Goal: Task Accomplishment & Management: Complete application form

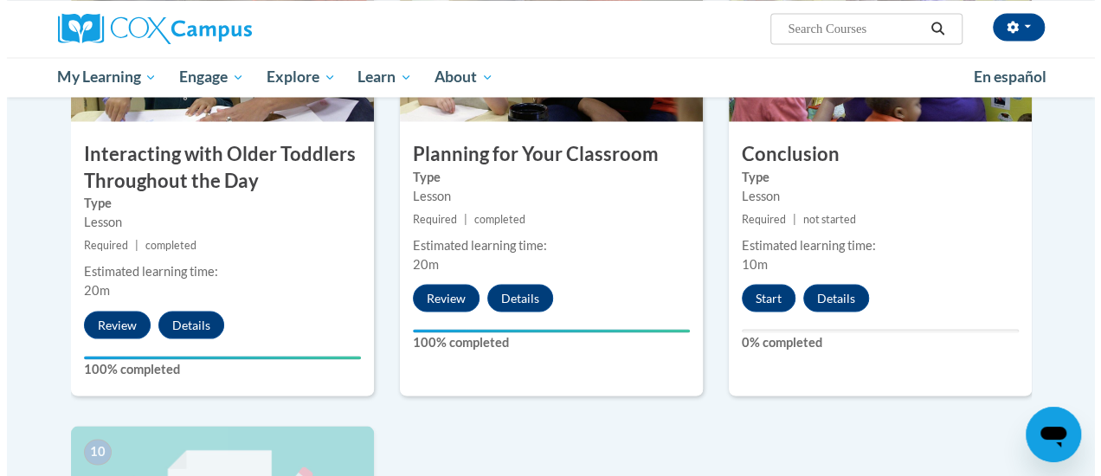
scroll to position [1499, 0]
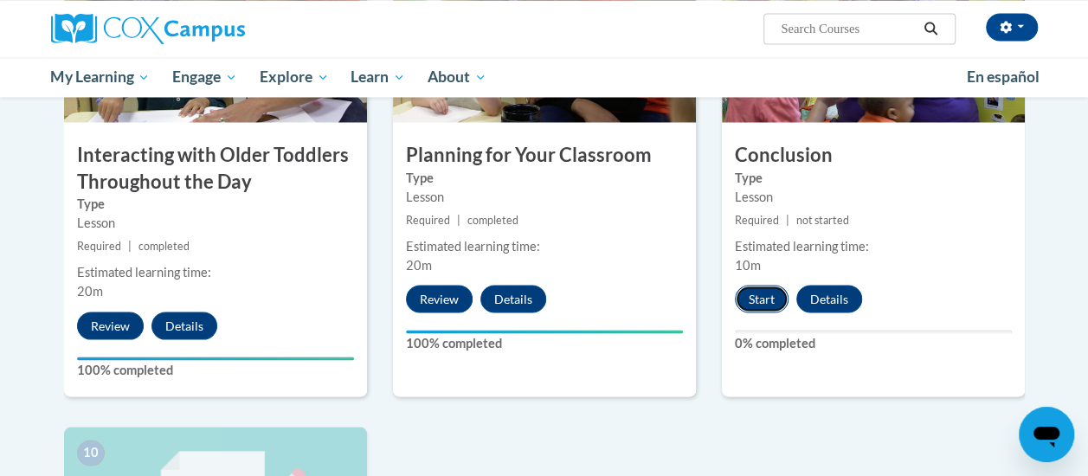
click at [764, 299] on button "Start" at bounding box center [762, 299] width 54 height 28
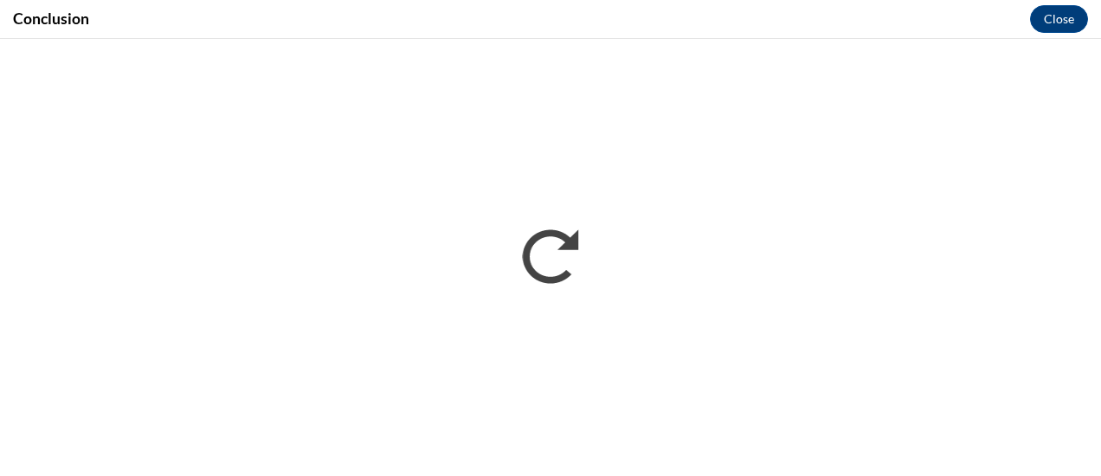
scroll to position [0, 0]
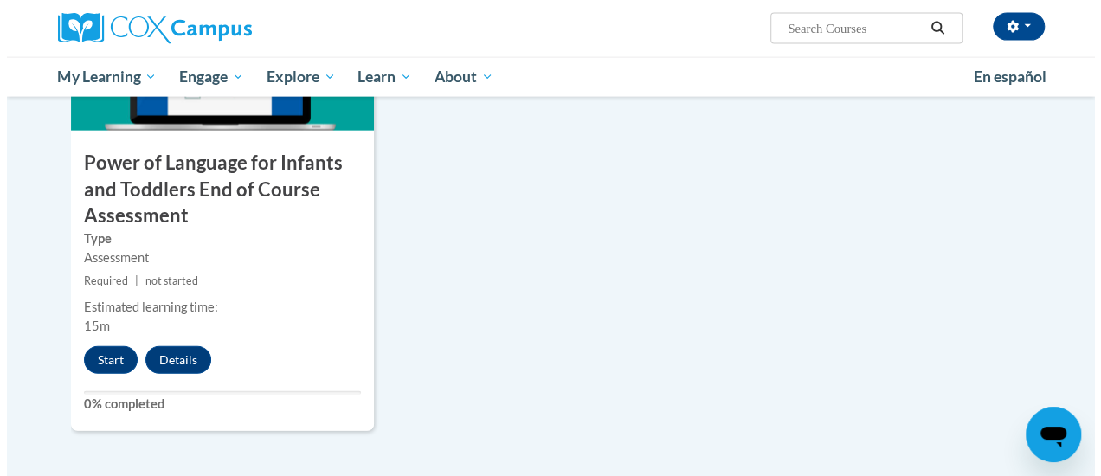
scroll to position [1970, 0]
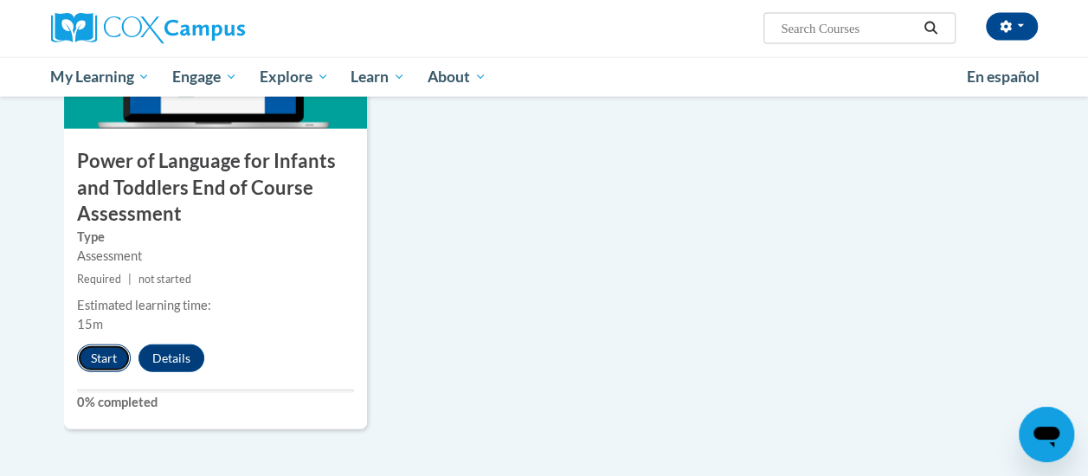
click at [108, 350] on button "Start" at bounding box center [104, 359] width 54 height 28
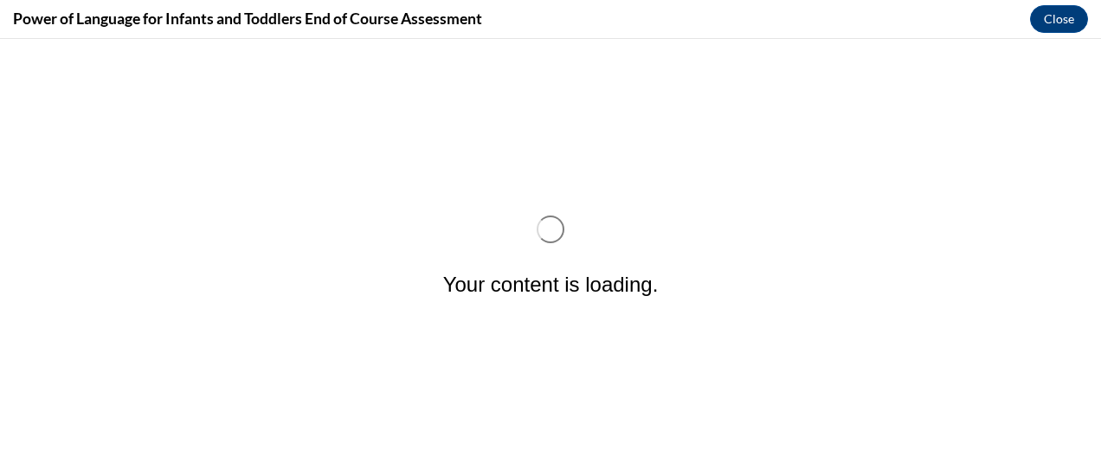
scroll to position [0, 0]
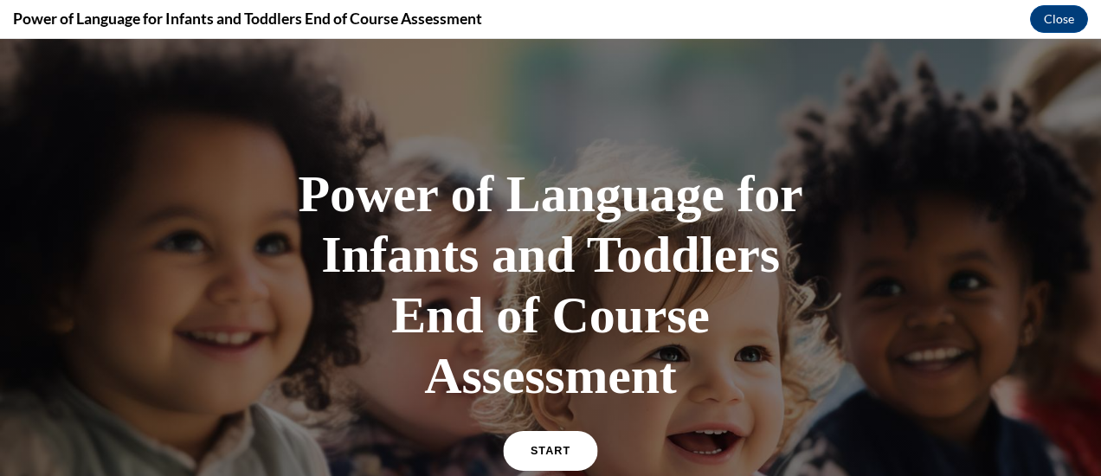
click at [532, 442] on link "START" at bounding box center [550, 451] width 94 height 40
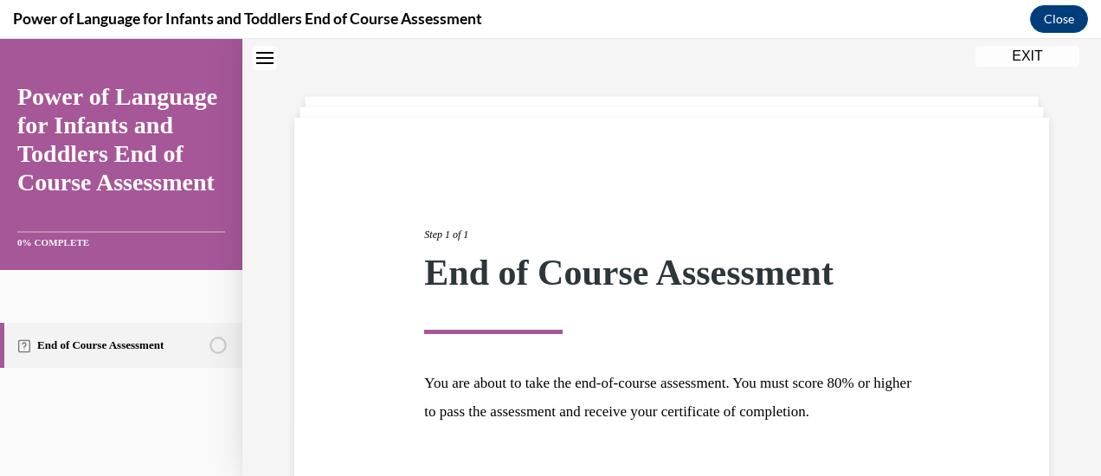
scroll to position [176, 0]
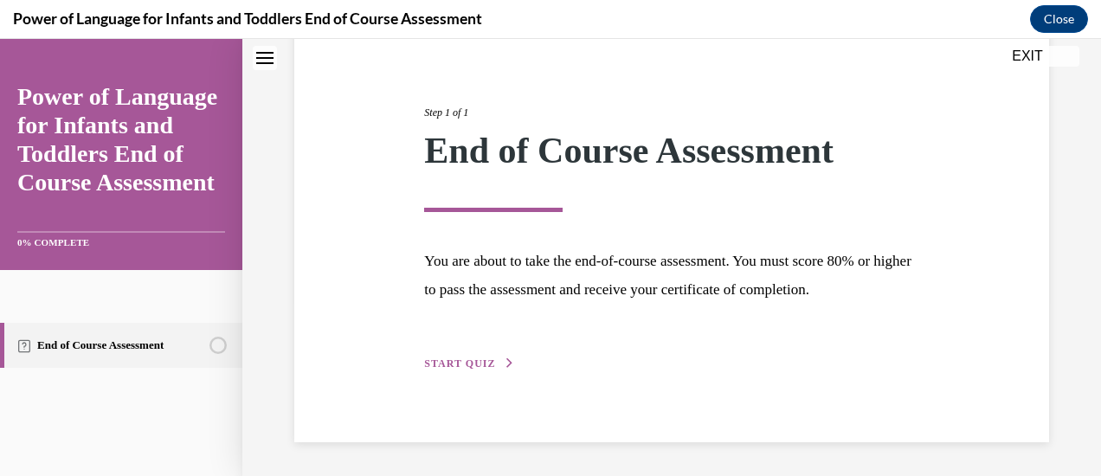
click at [478, 358] on span "START QUIZ" at bounding box center [459, 364] width 71 height 12
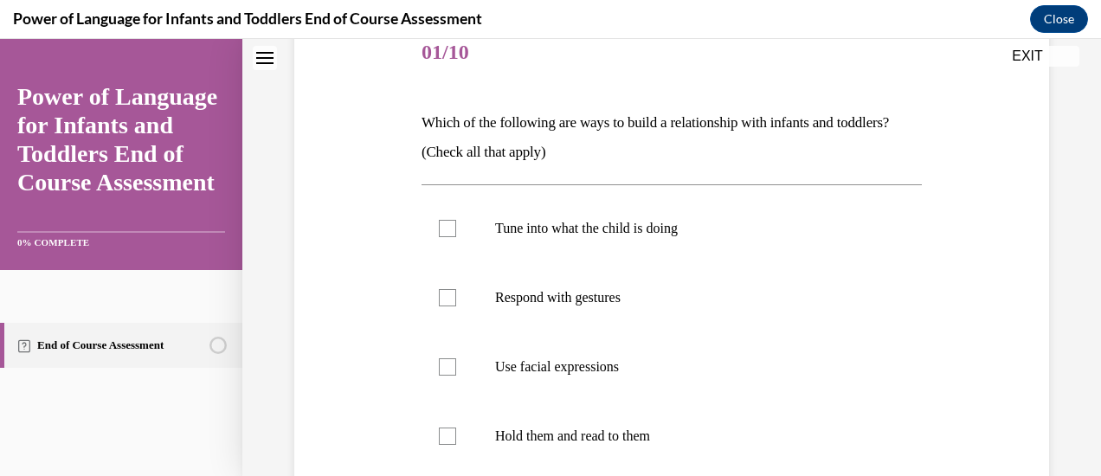
scroll to position [222, 0]
click at [448, 238] on label "Tune into what the child is doing" at bounding box center [672, 227] width 500 height 69
click at [448, 236] on input "Tune into what the child is doing" at bounding box center [447, 227] width 17 height 17
checkbox input "true"
click at [455, 300] on label "Respond with gestures" at bounding box center [672, 296] width 500 height 69
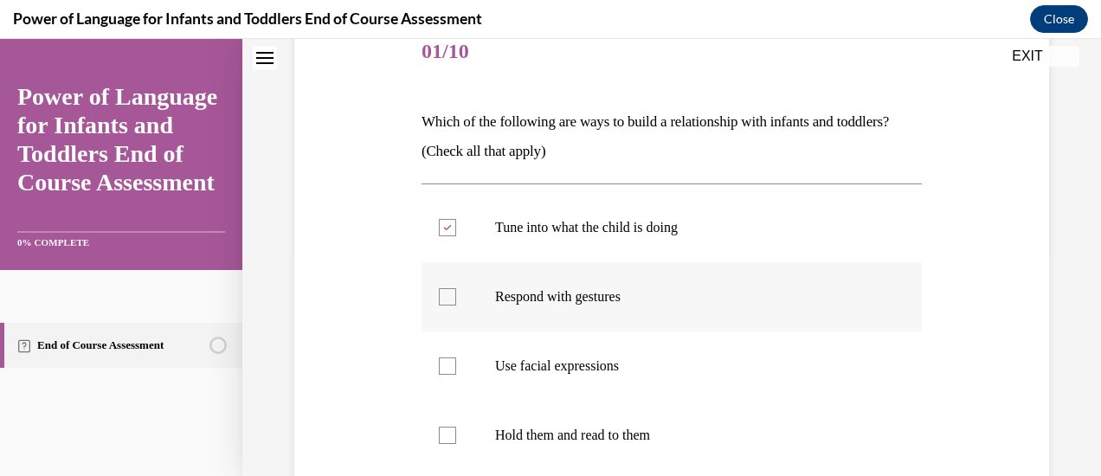
click at [455, 300] on input "Respond with gestures" at bounding box center [447, 296] width 17 height 17
checkbox input "true"
click at [448, 358] on div at bounding box center [447, 366] width 17 height 17
click at [448, 358] on input "Use facial expressions" at bounding box center [447, 366] width 17 height 17
checkbox input "true"
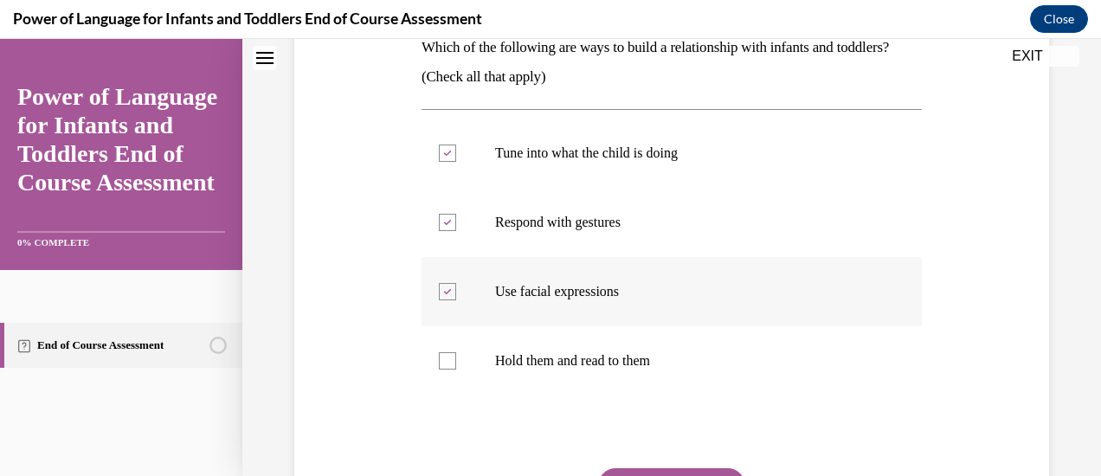
scroll to position [300, 0]
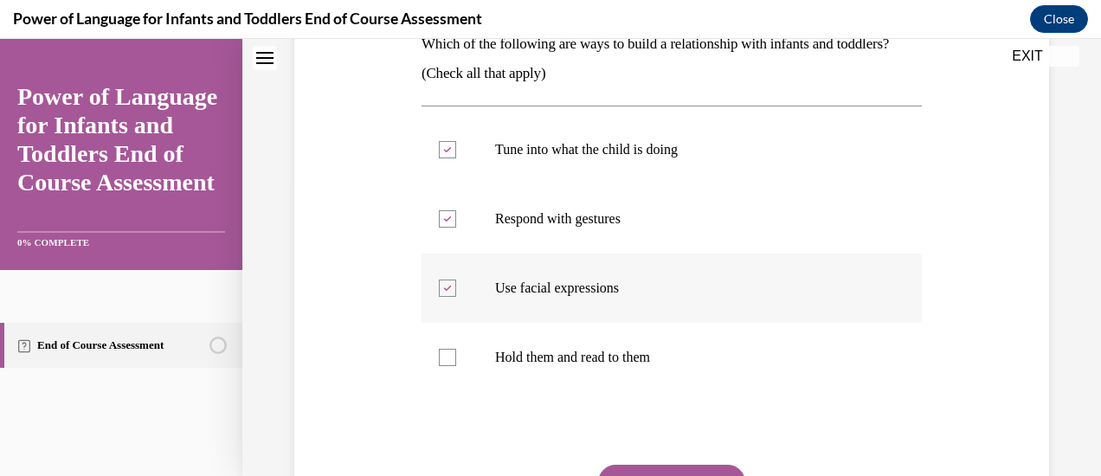
click at [448, 358] on div at bounding box center [447, 357] width 17 height 17
click at [448, 358] on input "Hold them and read to them" at bounding box center [447, 357] width 17 height 17
checkbox input "true"
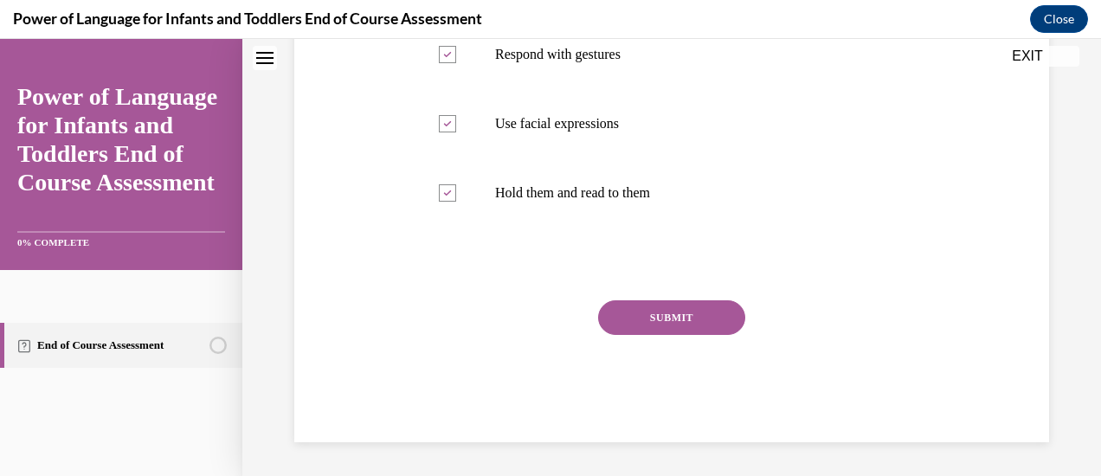
click at [667, 325] on button "SUBMIT" at bounding box center [671, 317] width 147 height 35
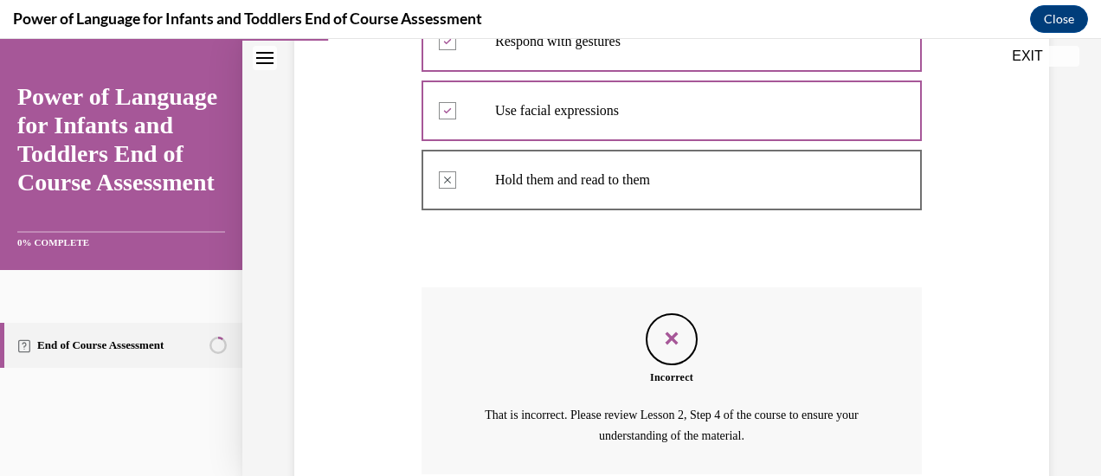
scroll to position [625, 0]
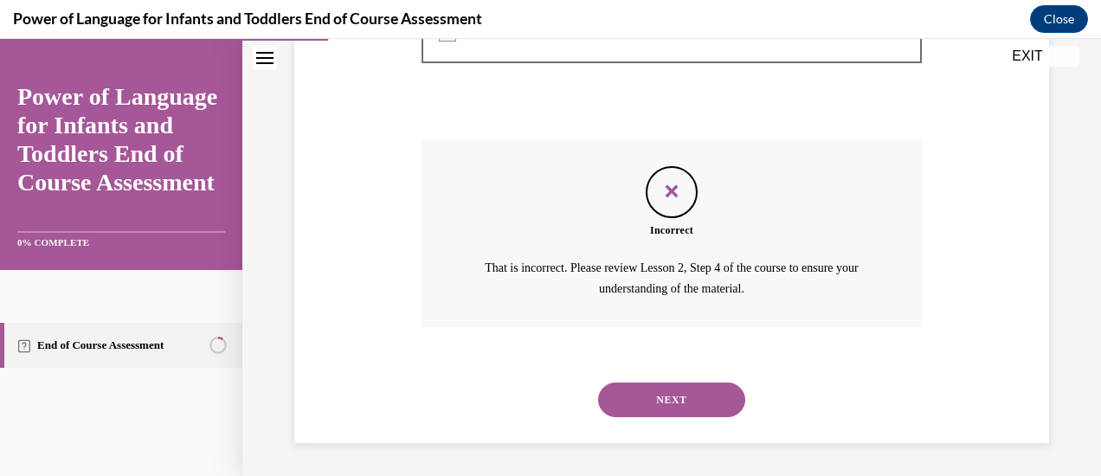
click at [664, 404] on button "NEXT" at bounding box center [671, 400] width 147 height 35
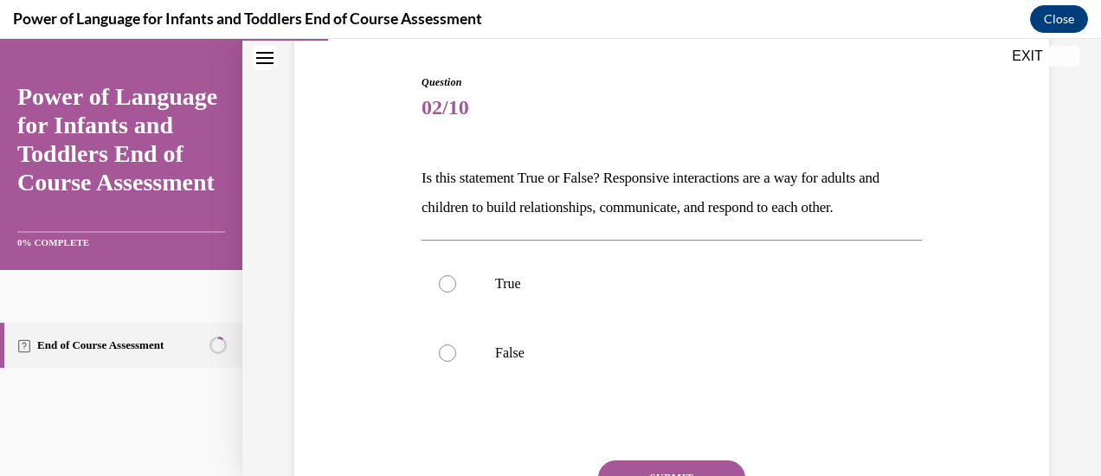
scroll to position [184, 0]
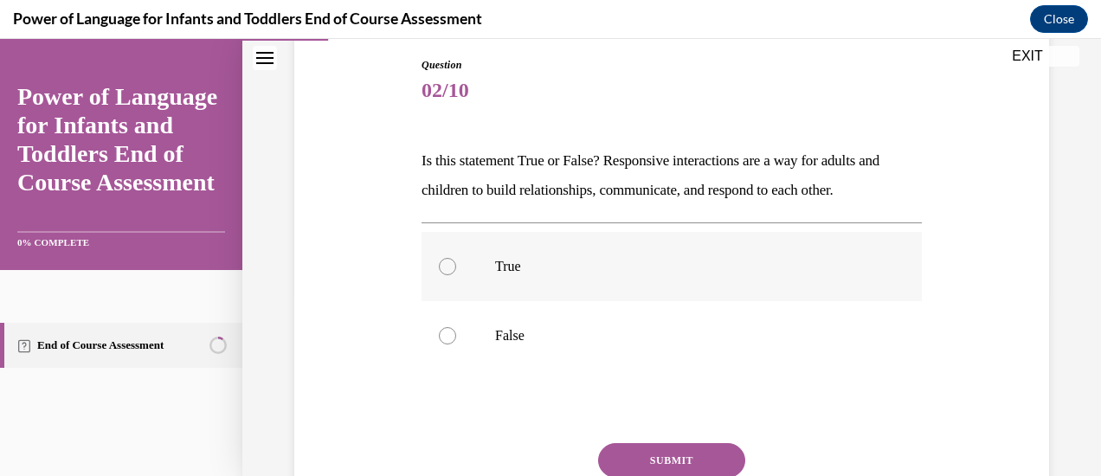
click at [483, 263] on label "True" at bounding box center [672, 266] width 500 height 69
click at [456, 263] on input "True" at bounding box center [447, 266] width 17 height 17
radio input "true"
click at [639, 451] on button "SUBMIT" at bounding box center [671, 460] width 147 height 35
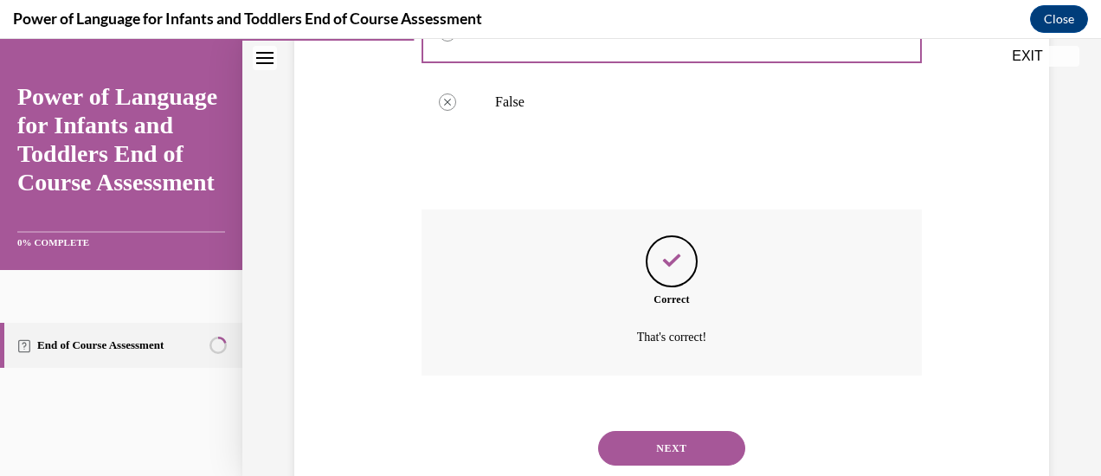
scroll to position [467, 0]
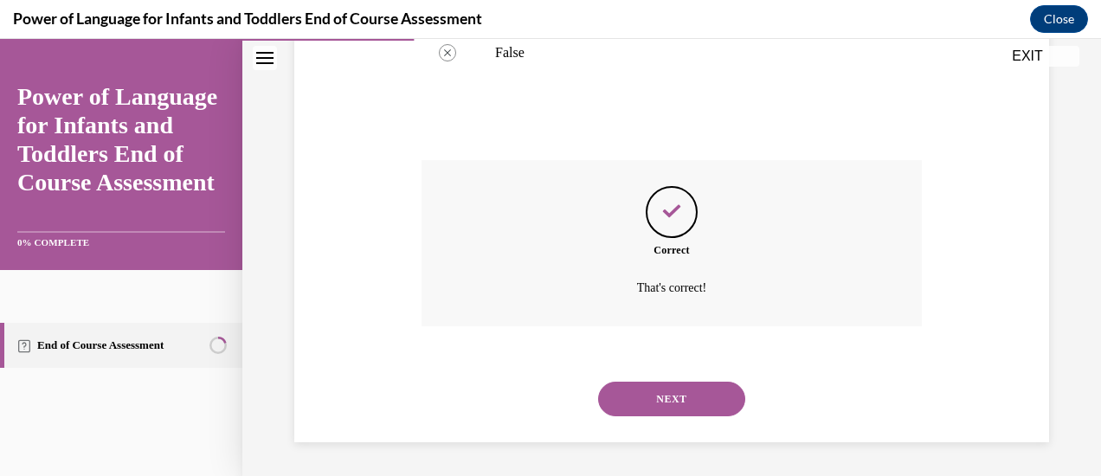
click at [660, 386] on button "NEXT" at bounding box center [671, 399] width 147 height 35
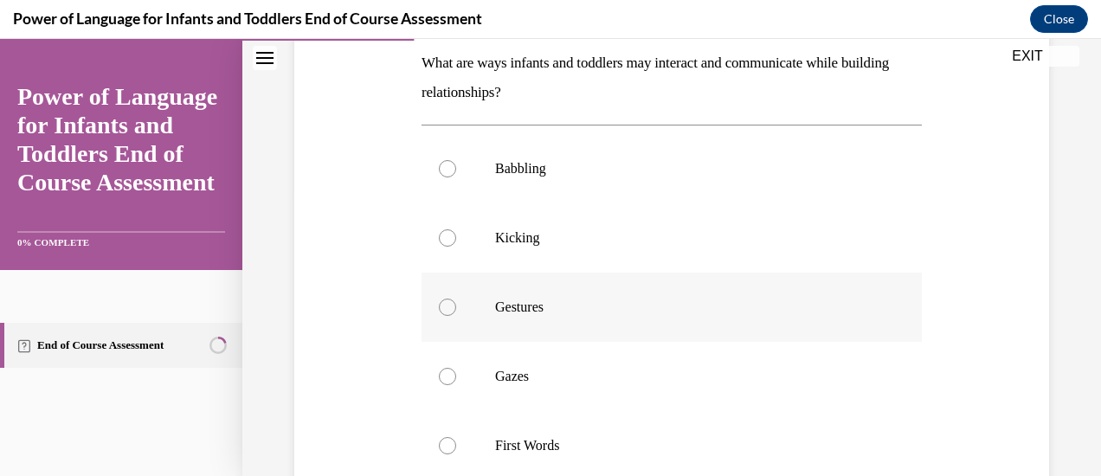
scroll to position [282, 0]
click at [443, 166] on div at bounding box center [447, 167] width 17 height 17
click at [443, 166] on input "Babbling" at bounding box center [447, 167] width 17 height 17
radio input "true"
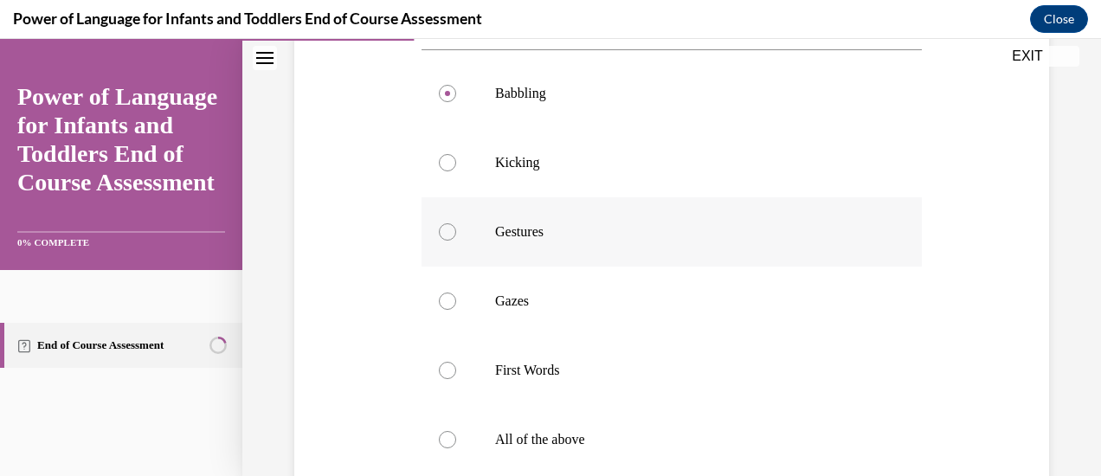
click at [457, 231] on label "Gestures" at bounding box center [672, 231] width 500 height 69
click at [456, 231] on input "Gestures" at bounding box center [447, 231] width 17 height 17
radio input "true"
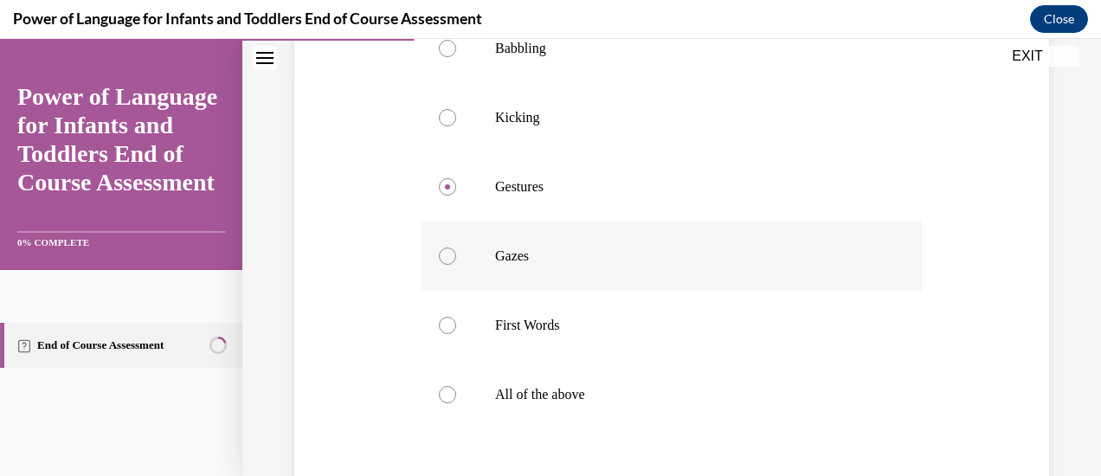
click at [456, 255] on label "Gazes" at bounding box center [672, 256] width 500 height 69
click at [456, 255] on input "Gazes" at bounding box center [447, 256] width 17 height 17
radio input "true"
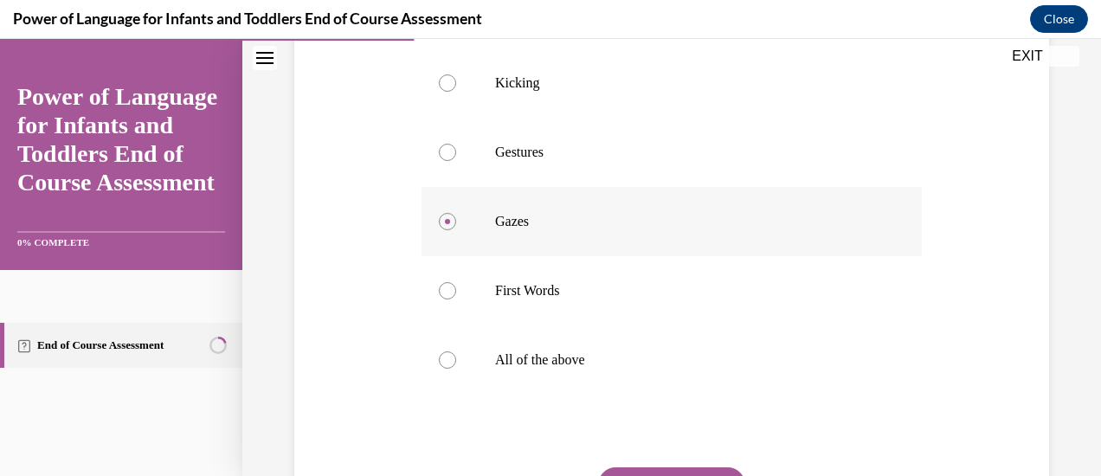
scroll to position [438, 0]
click at [459, 366] on label "All of the above" at bounding box center [672, 358] width 500 height 69
click at [456, 366] on input "All of the above" at bounding box center [447, 358] width 17 height 17
radio input "true"
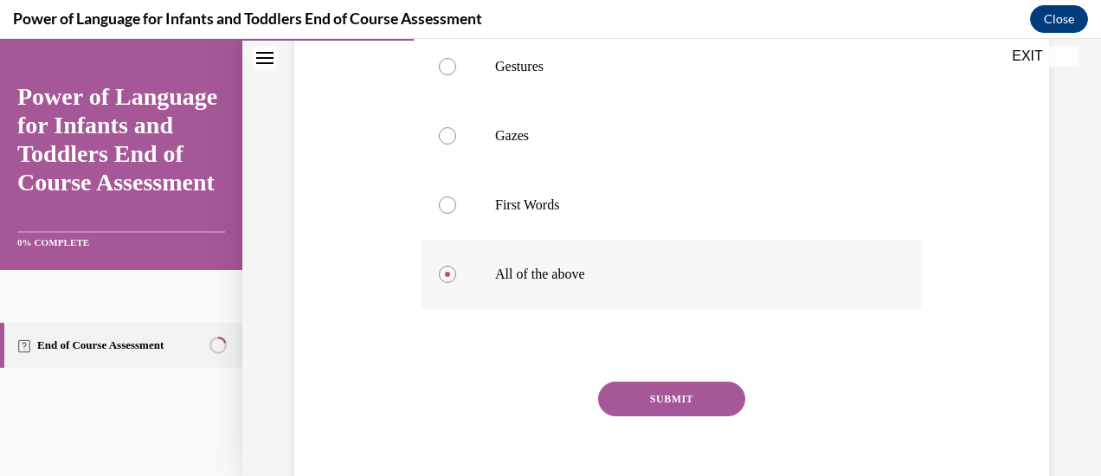
scroll to position [523, 0]
click at [651, 373] on div "Question 03/10 What are ways infants and toddlers may interact and communicate …" at bounding box center [672, 120] width 500 height 805
click at [654, 388] on button "SUBMIT" at bounding box center [671, 398] width 147 height 35
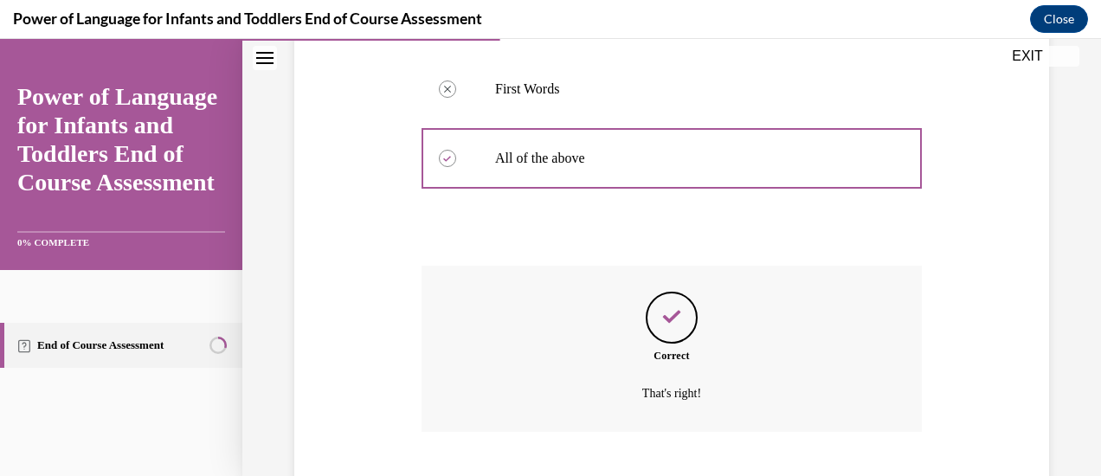
scroll to position [744, 0]
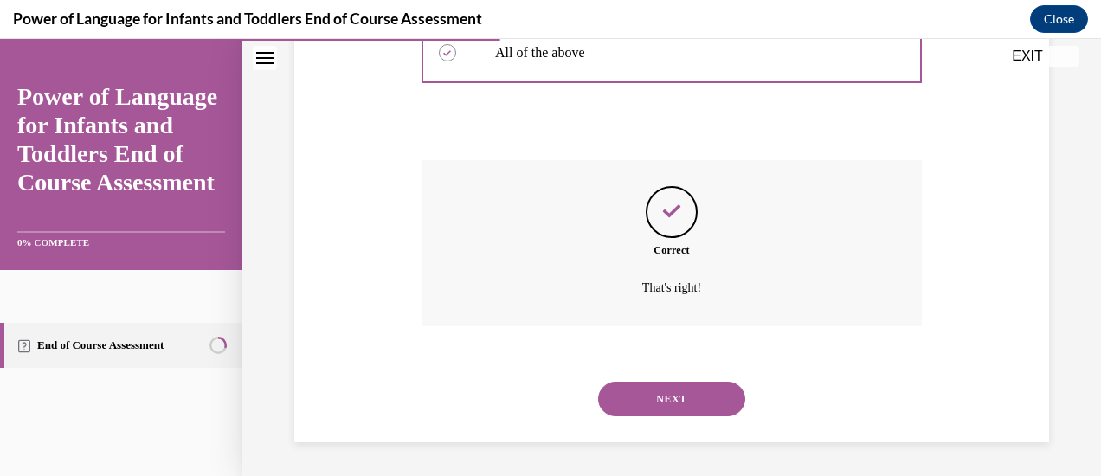
click at [631, 396] on button "NEXT" at bounding box center [671, 399] width 147 height 35
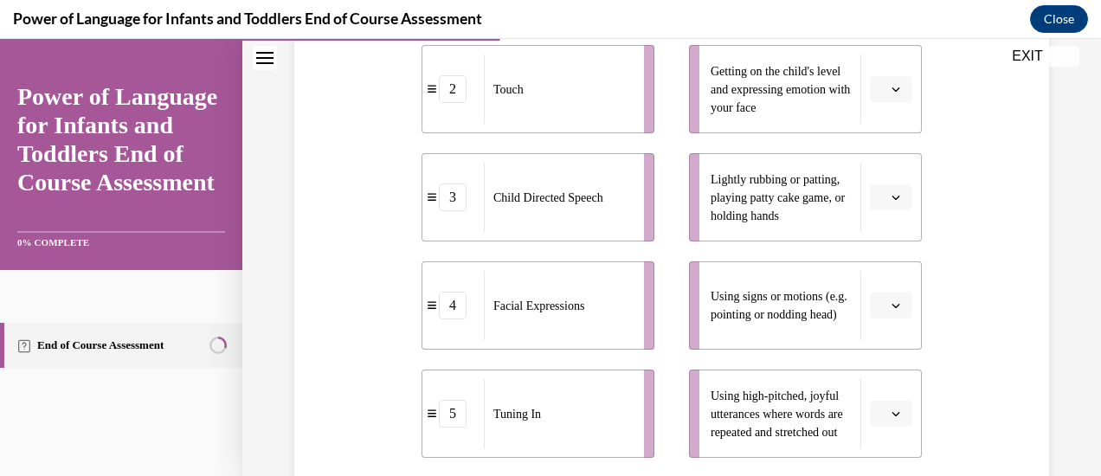
scroll to position [454, 0]
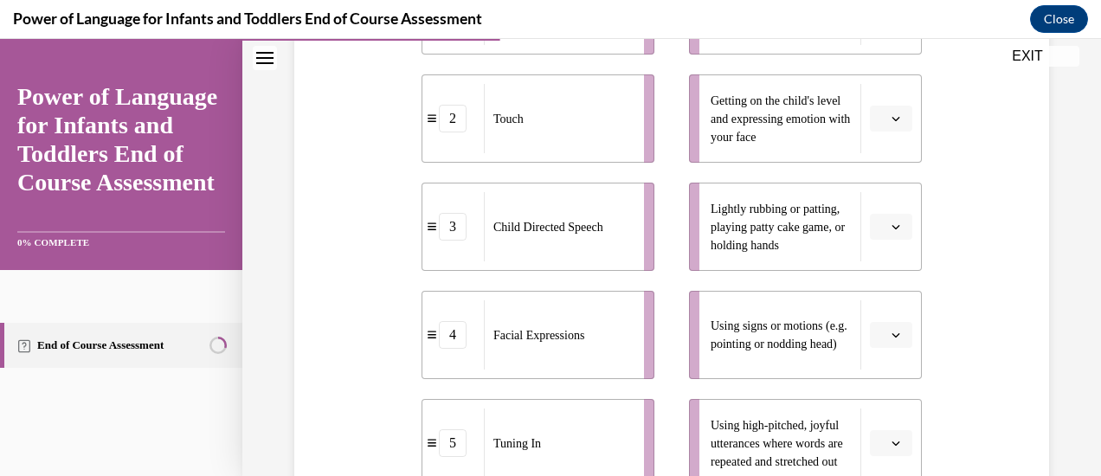
click at [890, 125] on span "button" at bounding box center [896, 119] width 12 height 12
click at [884, 313] on div "4" at bounding box center [878, 324] width 42 height 35
click at [887, 240] on button "button" at bounding box center [891, 227] width 42 height 26
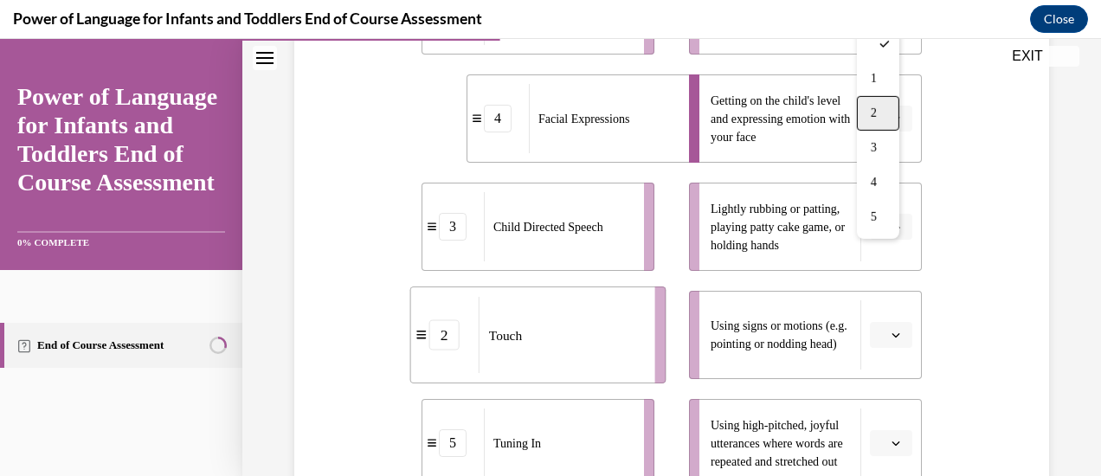
click at [873, 101] on div "2" at bounding box center [878, 113] width 42 height 35
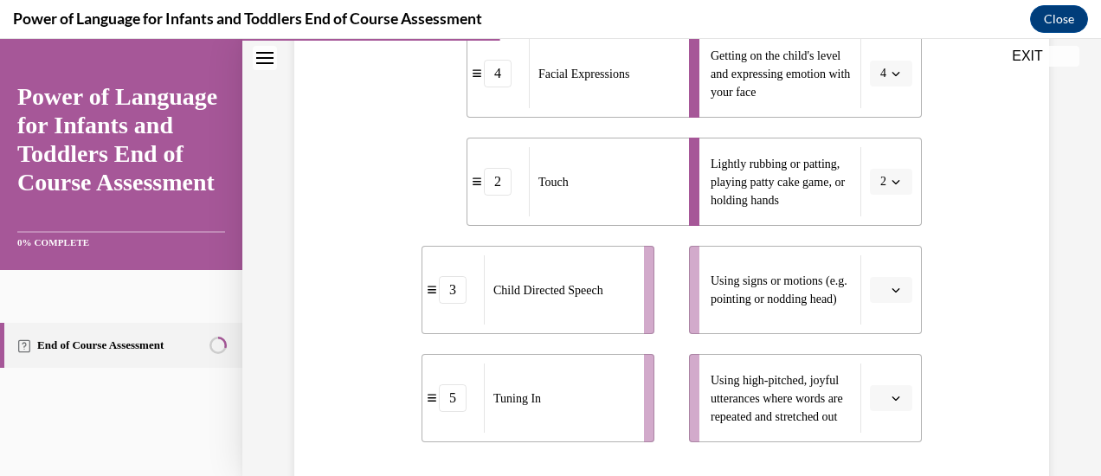
scroll to position [502, 0]
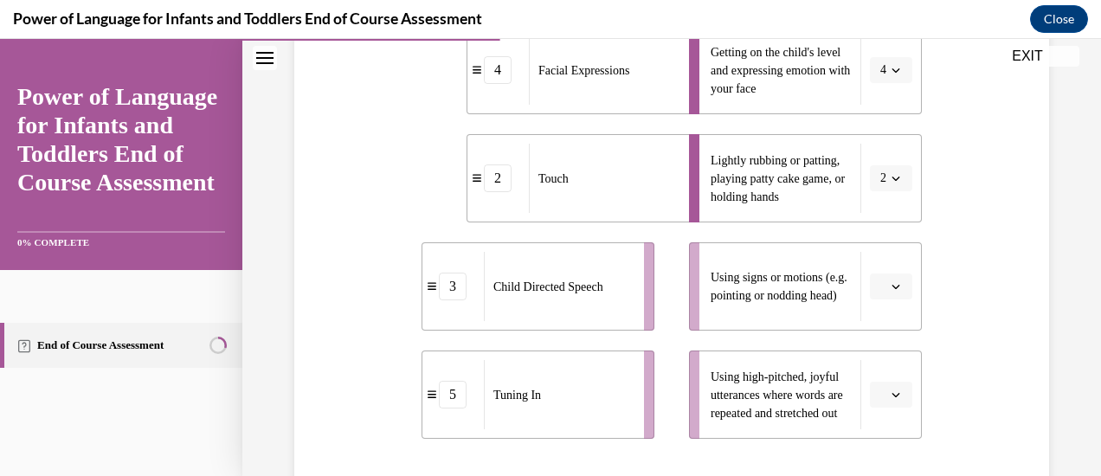
click at [885, 331] on li "Using signs or motions (e.g. pointing or nodding head)" at bounding box center [805, 286] width 233 height 88
click at [892, 291] on icon "button" at bounding box center [896, 286] width 9 height 9
click at [876, 145] on span "1" at bounding box center [874, 139] width 6 height 14
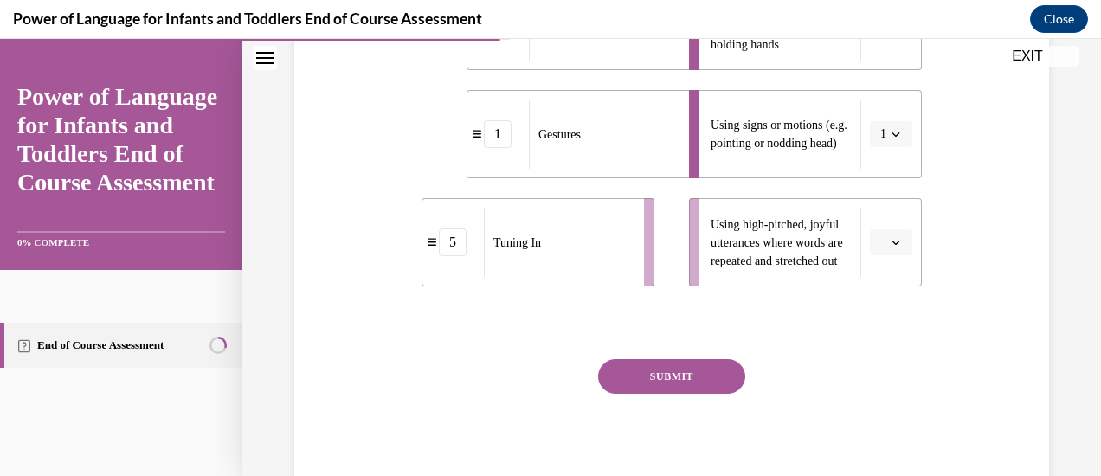
scroll to position [663, 0]
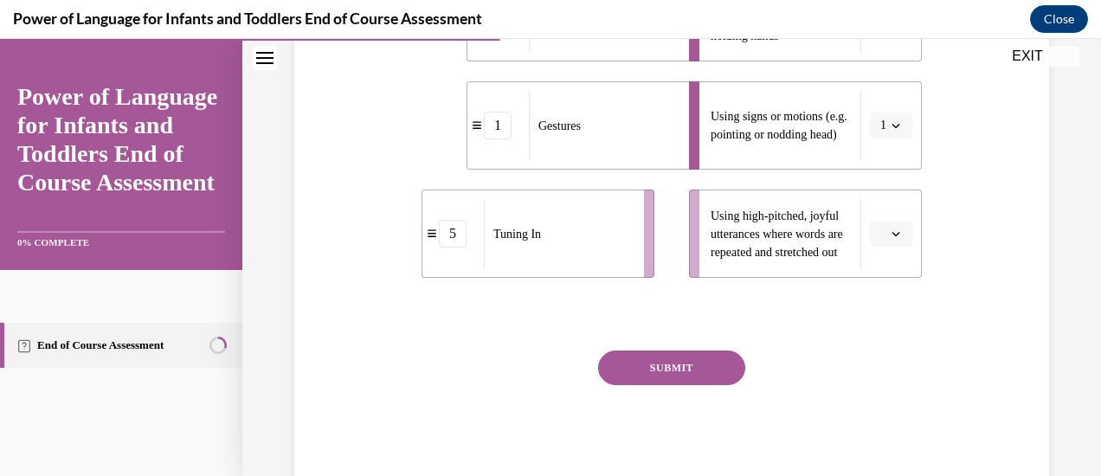
click at [890, 240] on span "button" at bounding box center [896, 234] width 12 height 12
click at [879, 152] on div "3" at bounding box center [878, 155] width 42 height 35
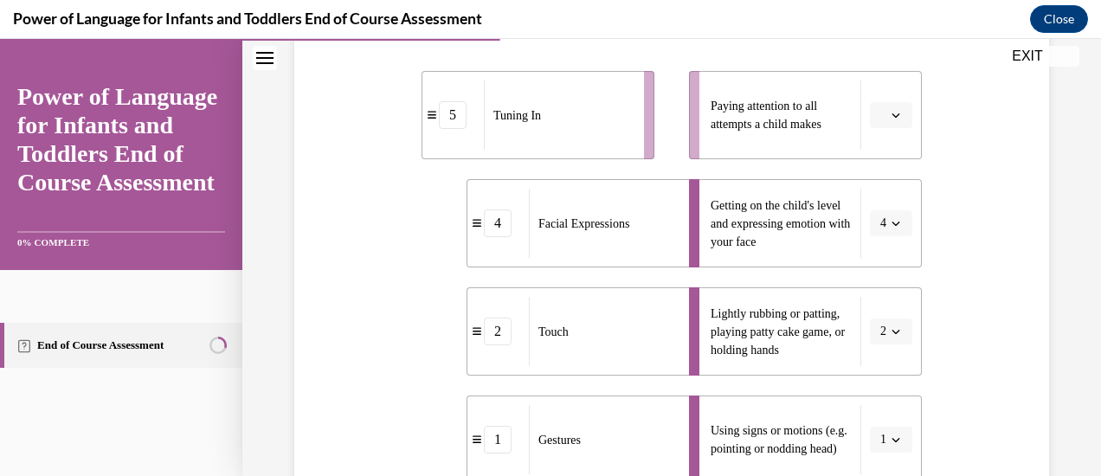
scroll to position [358, 0]
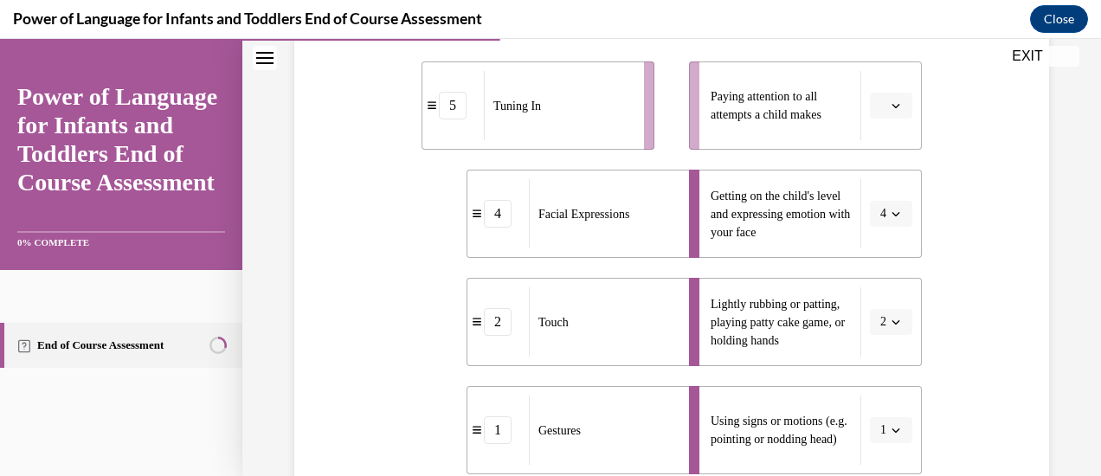
click at [884, 119] on button "button" at bounding box center [891, 106] width 42 height 26
click at [883, 339] on div "5" at bounding box center [878, 346] width 42 height 35
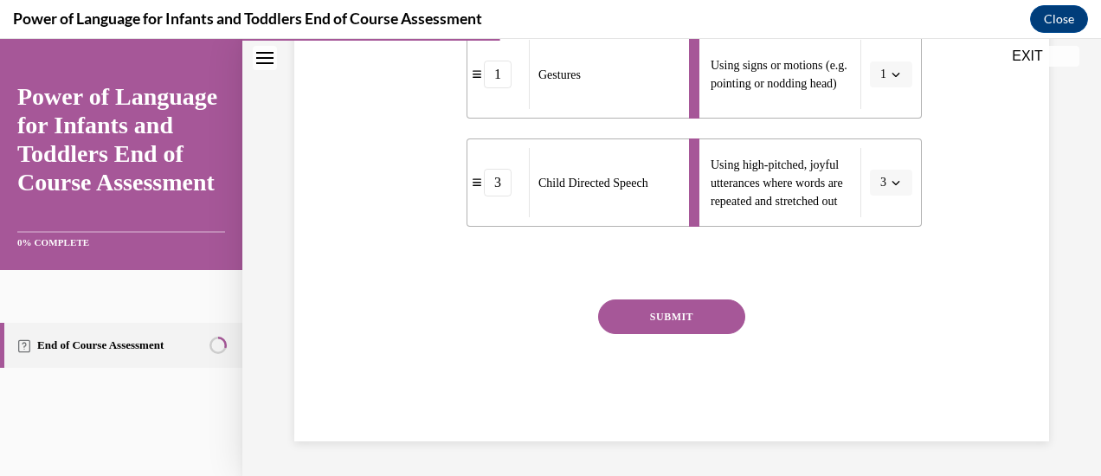
click at [690, 319] on button "SUBMIT" at bounding box center [671, 317] width 147 height 35
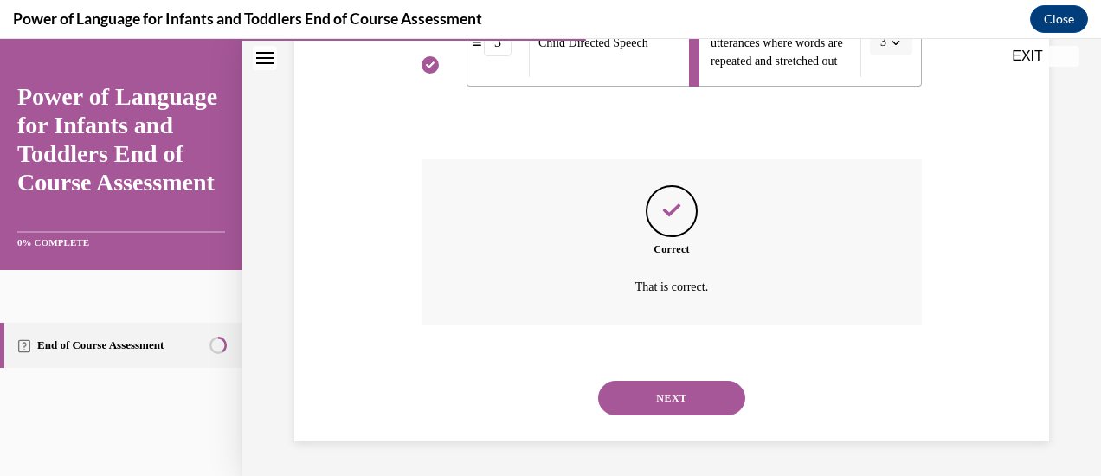
scroll to position [883, 0]
click at [674, 390] on button "NEXT" at bounding box center [671, 398] width 147 height 35
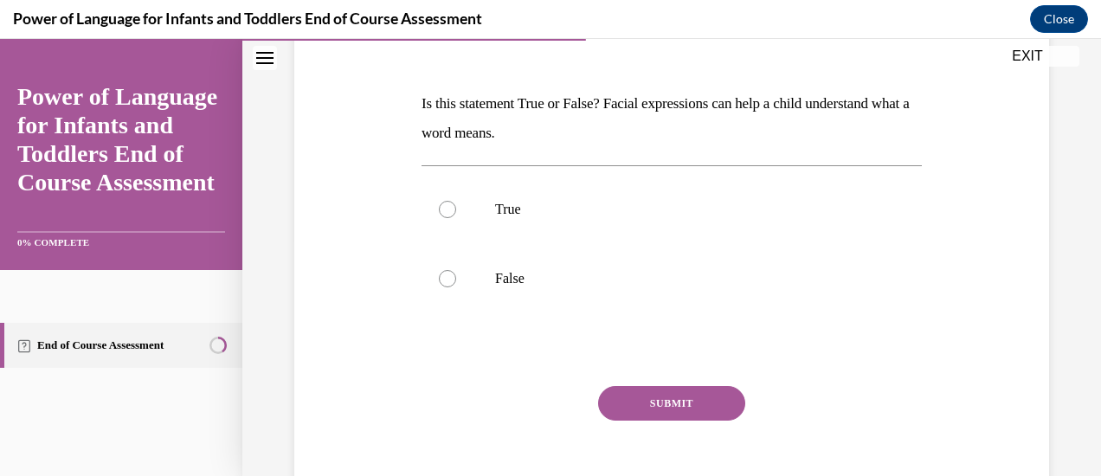
scroll to position [242, 0]
click at [439, 210] on div at bounding box center [447, 207] width 17 height 17
click at [439, 210] on input "True" at bounding box center [447, 207] width 17 height 17
radio input "true"
click at [672, 415] on button "SUBMIT" at bounding box center [671, 401] width 147 height 35
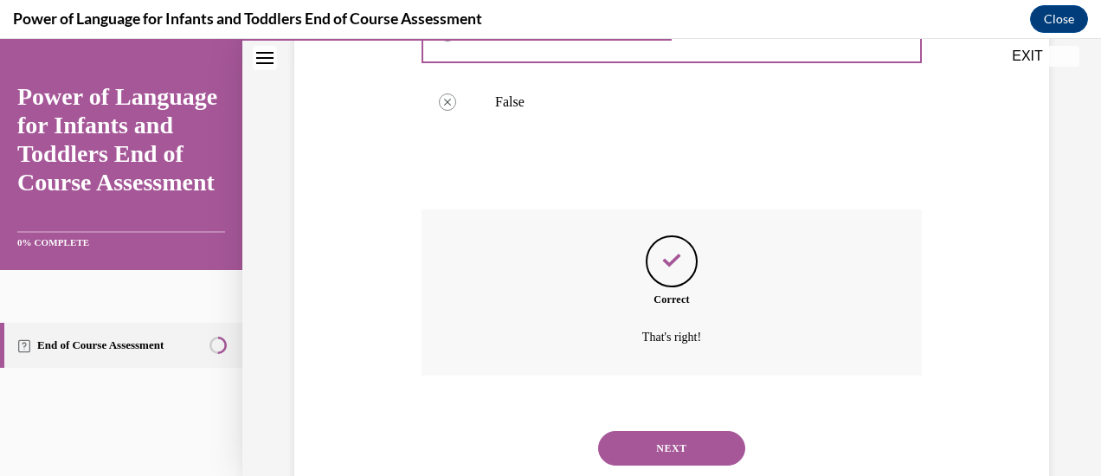
scroll to position [467, 0]
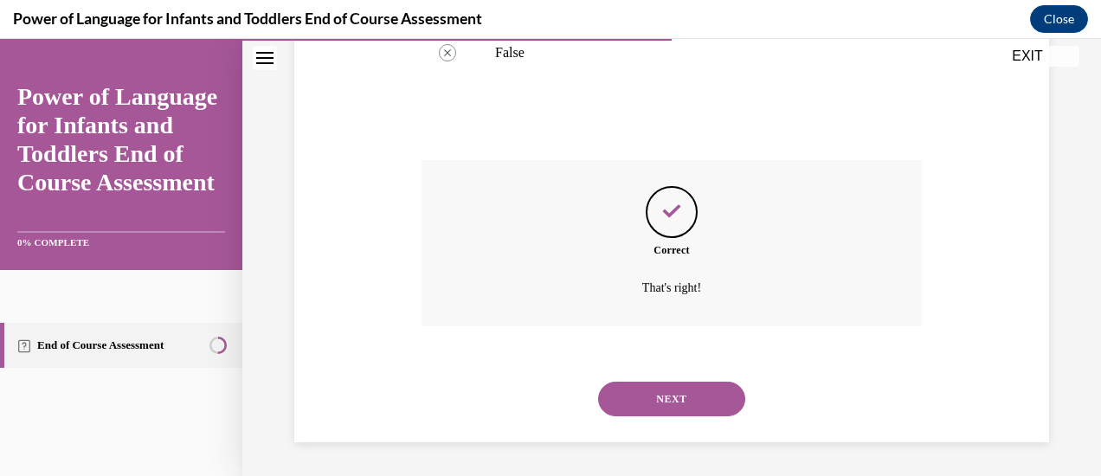
click at [659, 393] on button "NEXT" at bounding box center [671, 399] width 147 height 35
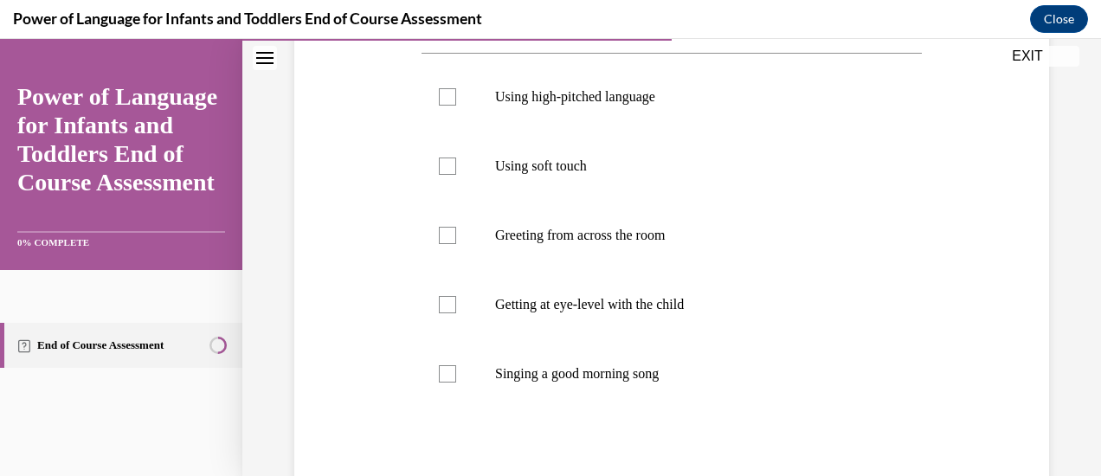
scroll to position [323, 0]
click at [440, 115] on label "Using high-pitched language" at bounding box center [672, 97] width 500 height 69
click at [440, 106] on input "Using high-pitched language" at bounding box center [447, 97] width 17 height 17
checkbox input "true"
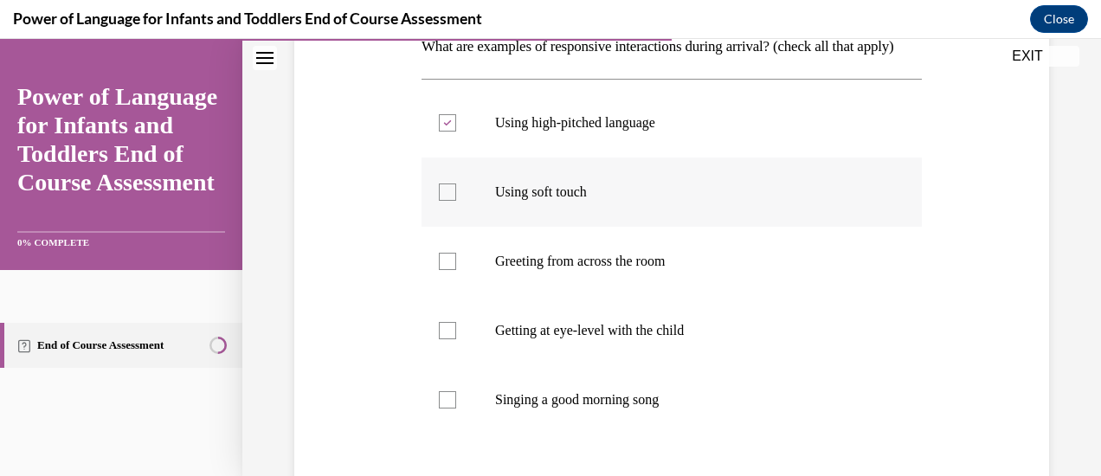
scroll to position [299, 0]
click at [448, 200] on div at bounding box center [447, 191] width 17 height 17
click at [448, 200] on input "Using soft touch" at bounding box center [447, 191] width 17 height 17
checkbox input "true"
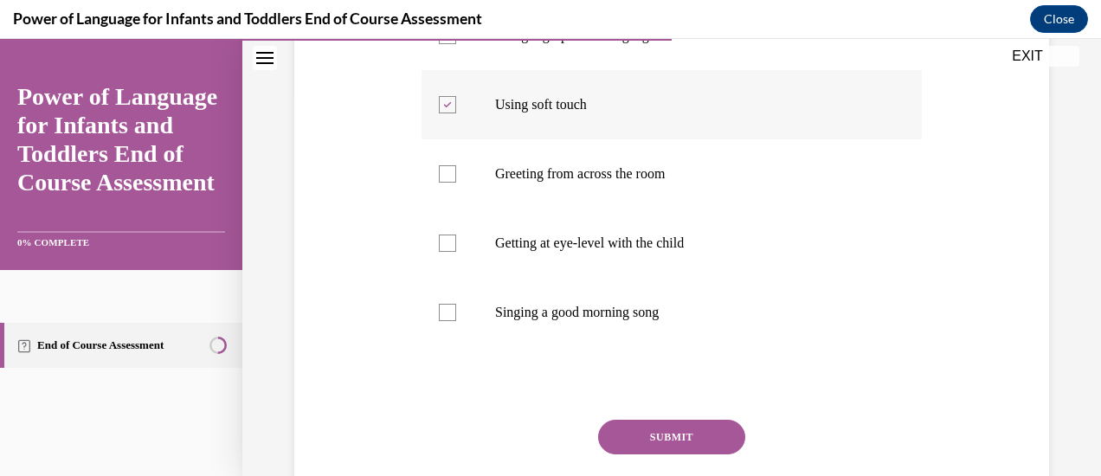
scroll to position [387, 0]
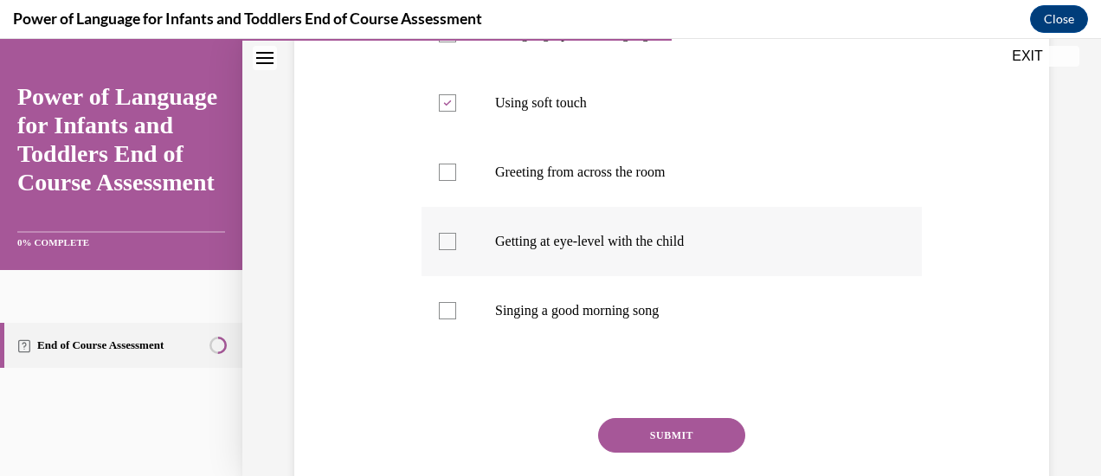
click at [448, 254] on label "Getting at eye-level with the child" at bounding box center [672, 241] width 500 height 69
click at [448, 250] on input "Getting at eye-level with the child" at bounding box center [447, 241] width 17 height 17
checkbox input "true"
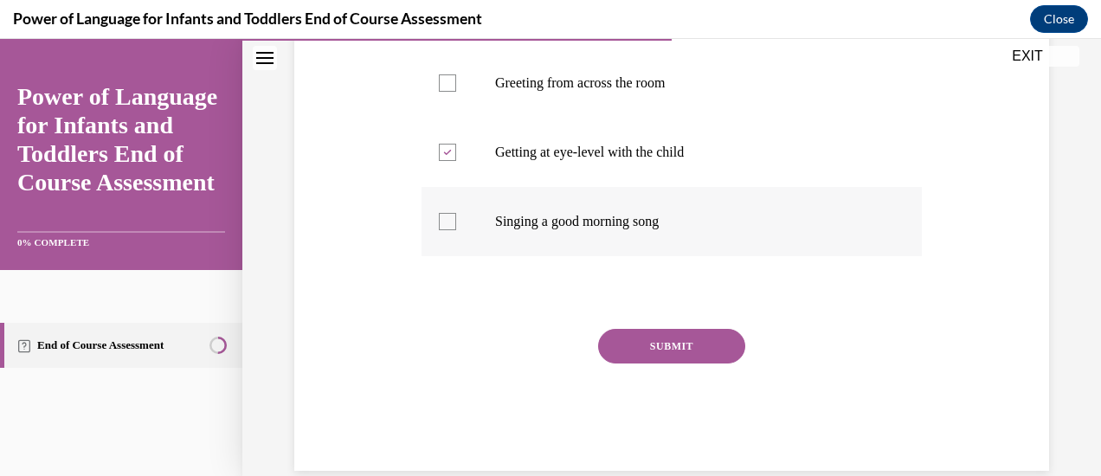
click at [447, 230] on div at bounding box center [447, 221] width 17 height 17
click at [447, 230] on input "Singing a good morning song" at bounding box center [447, 221] width 17 height 17
checkbox input "true"
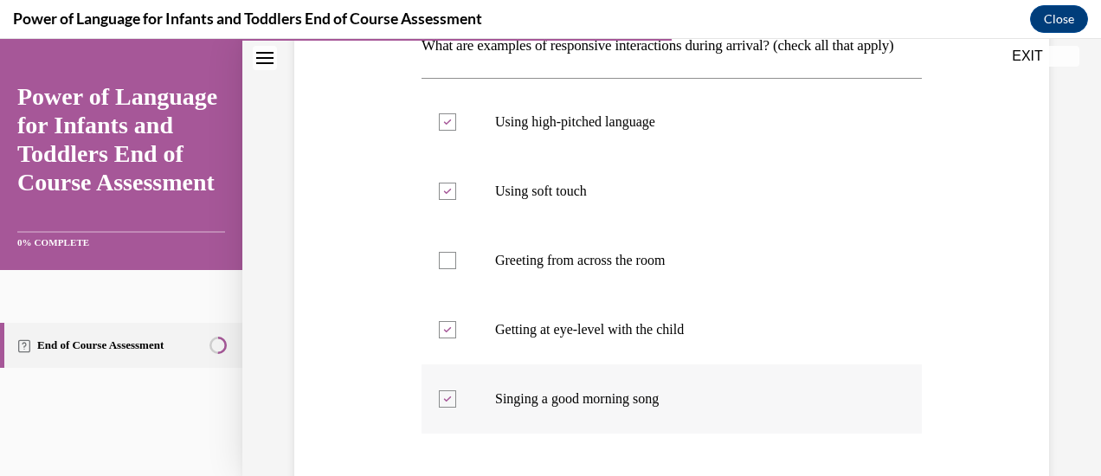
scroll to position [325, 0]
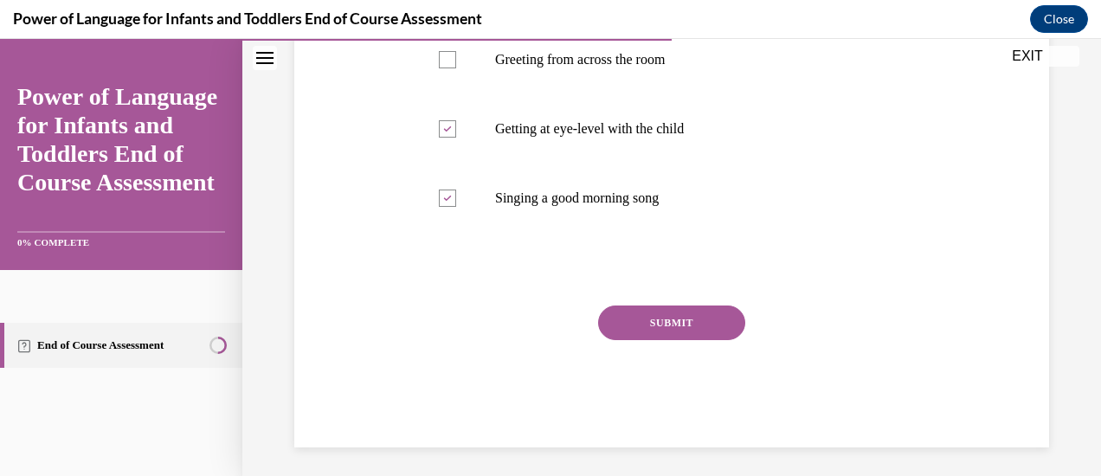
click at [660, 340] on button "SUBMIT" at bounding box center [671, 323] width 147 height 35
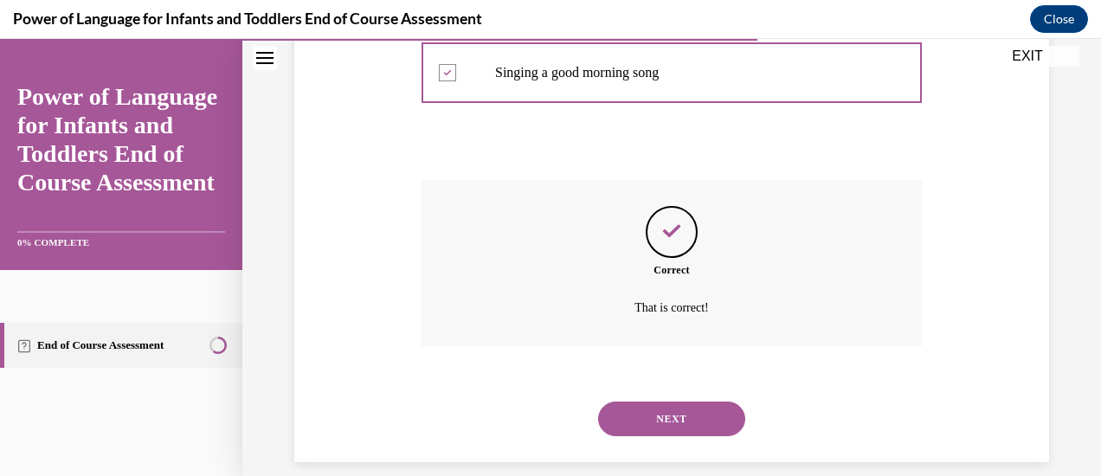
scroll to position [674, 0]
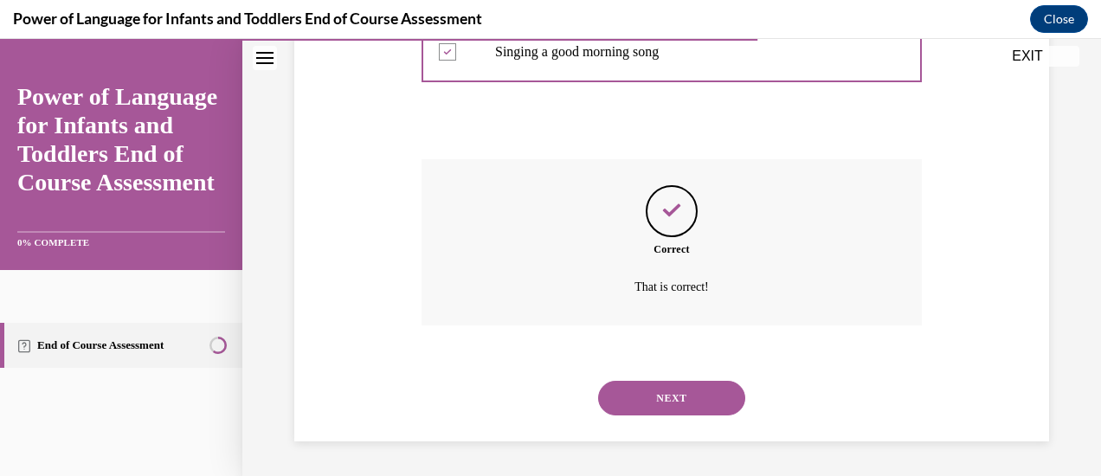
click at [668, 391] on button "NEXT" at bounding box center [671, 398] width 147 height 35
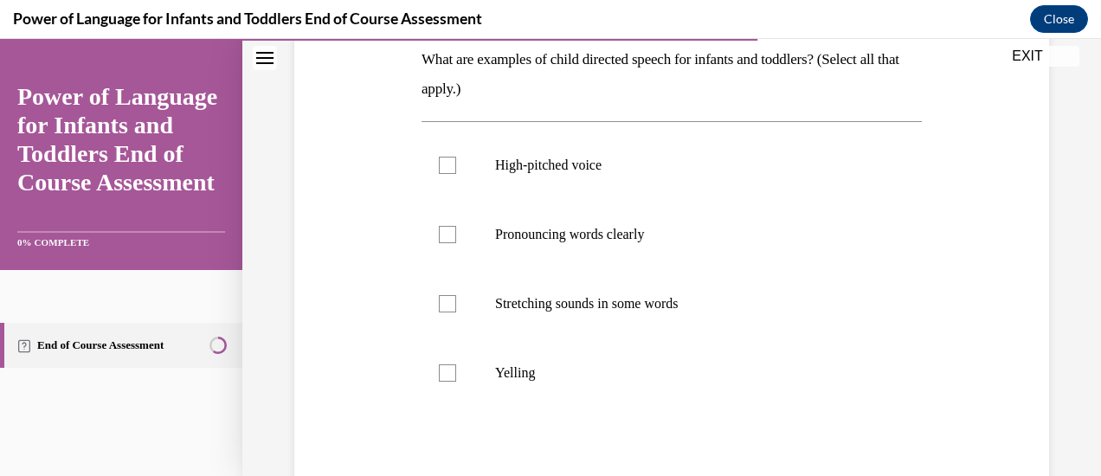
scroll to position [286, 0]
click at [435, 150] on label "High-pitched voice" at bounding box center [672, 164] width 500 height 69
click at [439, 156] on input "High-pitched voice" at bounding box center [447, 164] width 17 height 17
checkbox input "true"
click at [442, 213] on label "Pronouncing words clearly" at bounding box center [672, 233] width 500 height 69
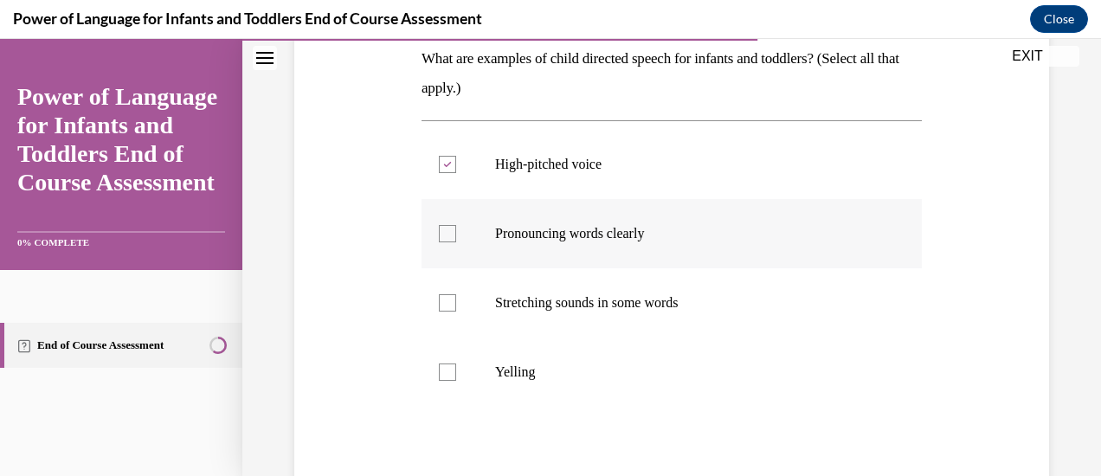
click at [442, 225] on input "Pronouncing words clearly" at bounding box center [447, 233] width 17 height 17
checkbox input "true"
click at [442, 293] on label "Stretching sounds in some words" at bounding box center [672, 302] width 500 height 69
click at [442, 294] on input "Stretching sounds in some words" at bounding box center [447, 302] width 17 height 17
checkbox input "true"
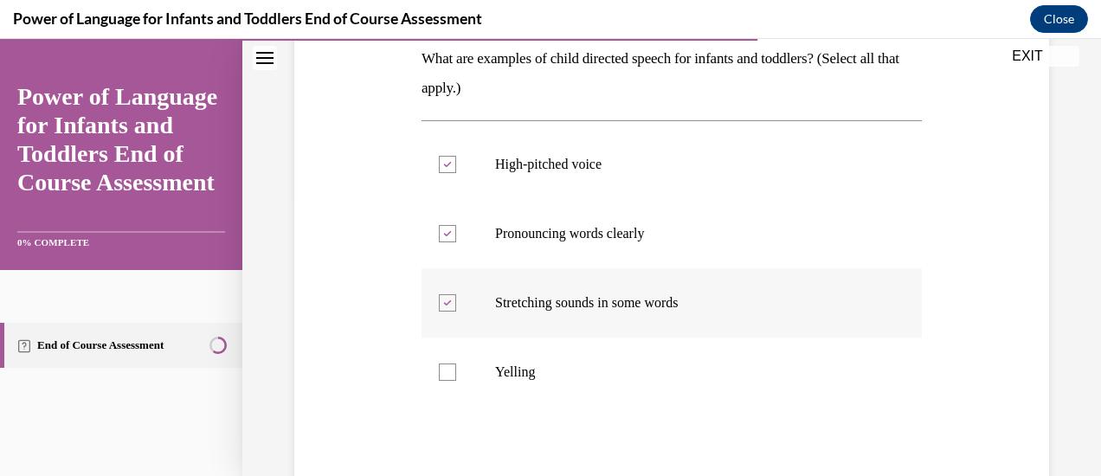
scroll to position [465, 0]
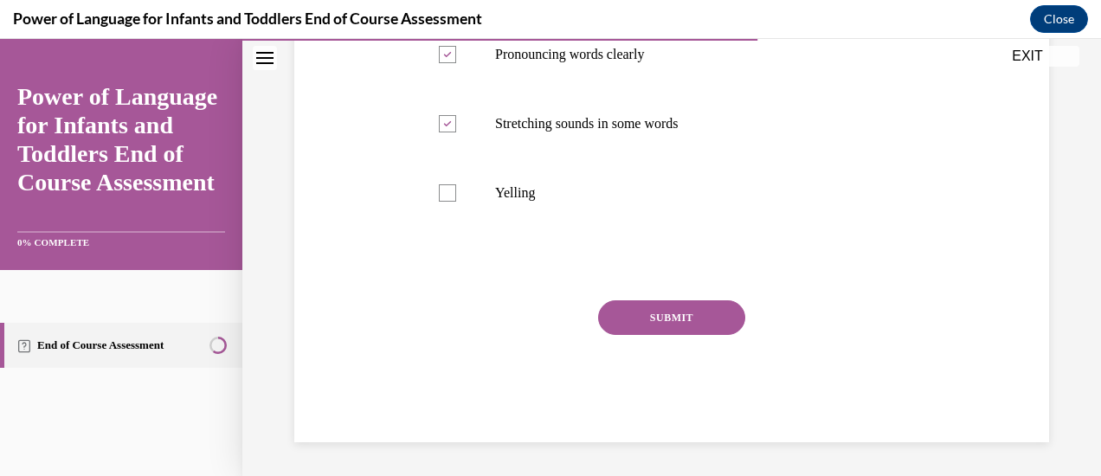
click at [668, 308] on button "SUBMIT" at bounding box center [671, 317] width 147 height 35
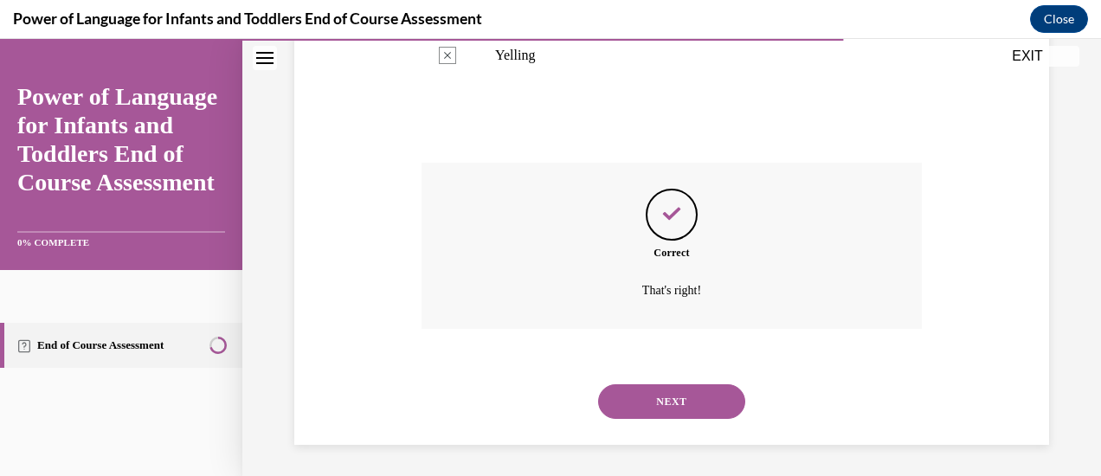
scroll to position [605, 0]
click at [679, 402] on button "NEXT" at bounding box center [671, 399] width 147 height 35
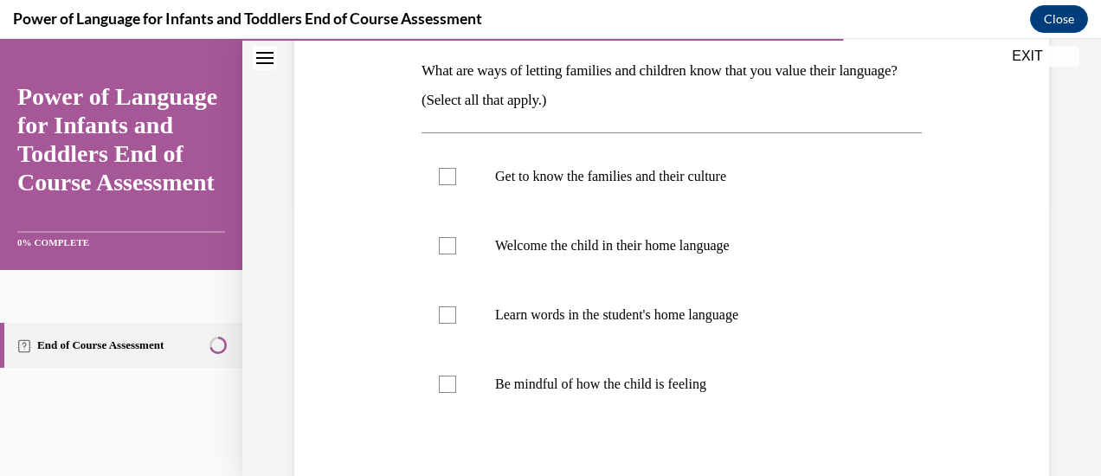
scroll to position [279, 0]
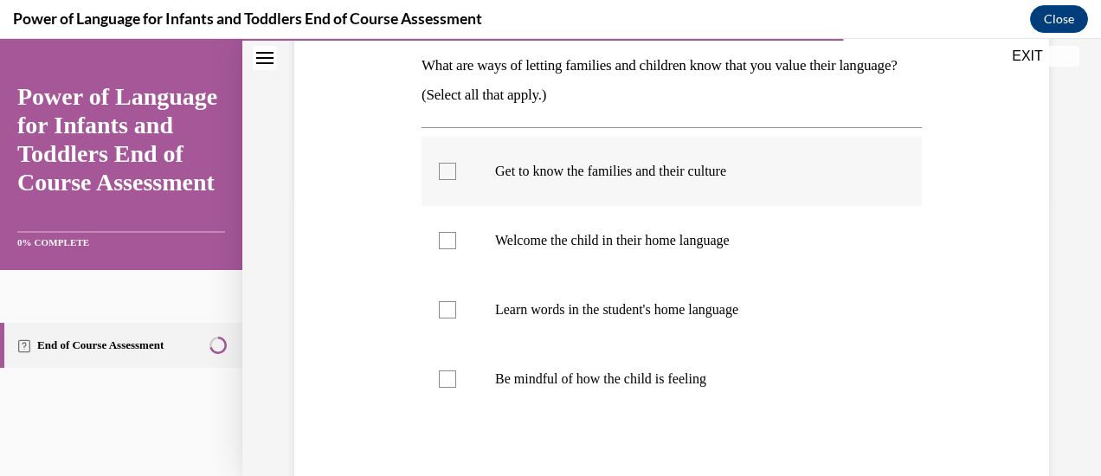
click at [434, 162] on label "Get to know the families and their culture" at bounding box center [672, 171] width 500 height 69
click at [439, 163] on input "Get to know the families and their culture" at bounding box center [447, 171] width 17 height 17
checkbox input "true"
click at [449, 242] on div at bounding box center [447, 240] width 17 height 17
click at [449, 242] on input "Welcome the child in their home language" at bounding box center [447, 240] width 17 height 17
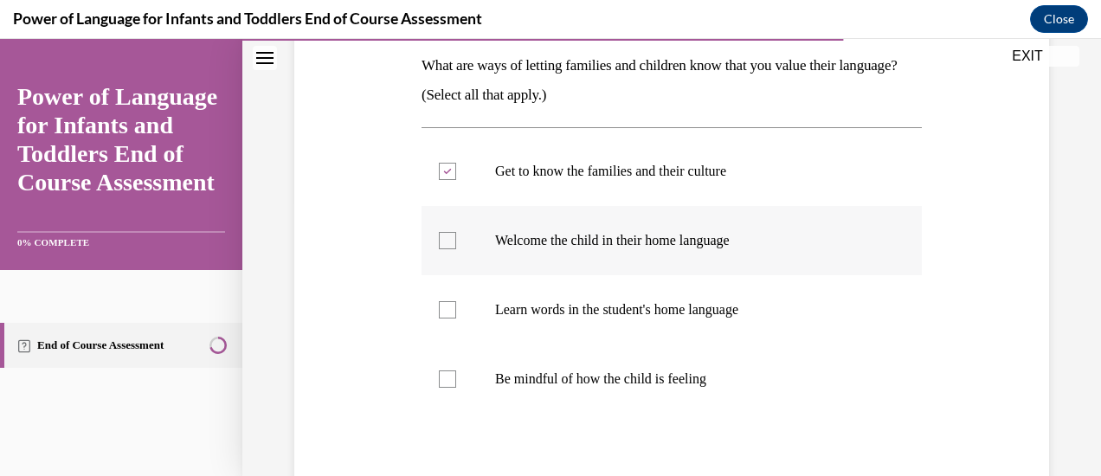
checkbox input "true"
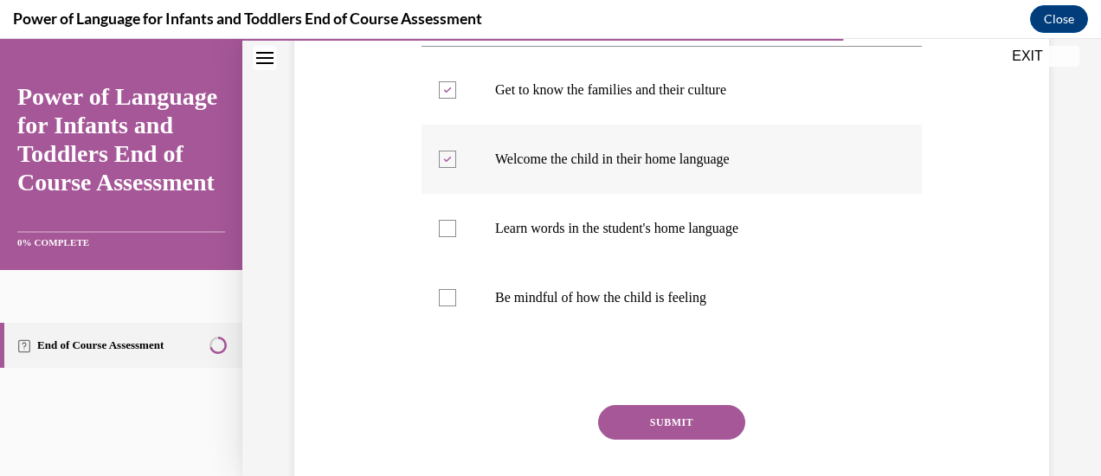
scroll to position [361, 0]
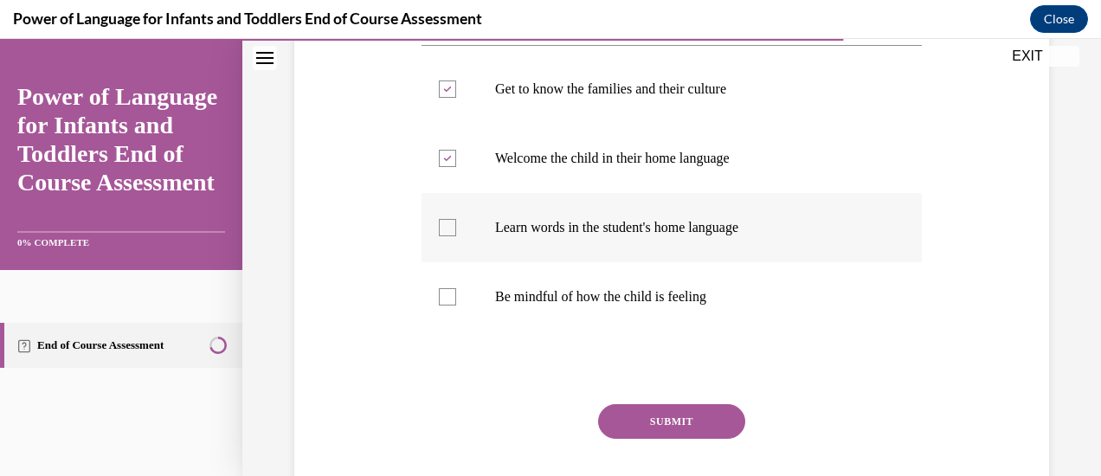
click at [448, 219] on div at bounding box center [447, 227] width 17 height 17
click at [448, 219] on input "Learn words in the student's home language" at bounding box center [447, 227] width 17 height 17
checkbox input "true"
click at [447, 287] on label "Be mindful of how the child is feeling" at bounding box center [672, 296] width 500 height 69
click at [447, 288] on input "Be mindful of how the child is feeling" at bounding box center [447, 296] width 17 height 17
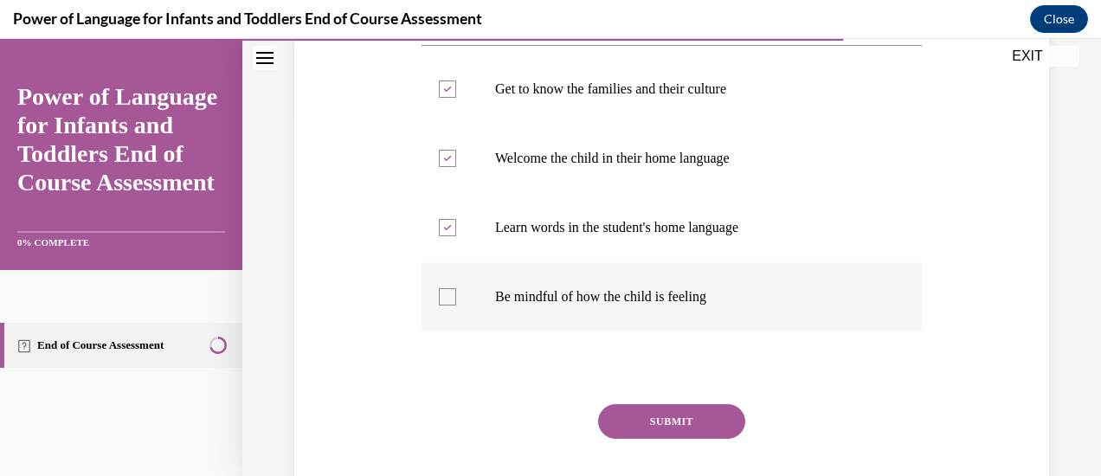
checkbox input "true"
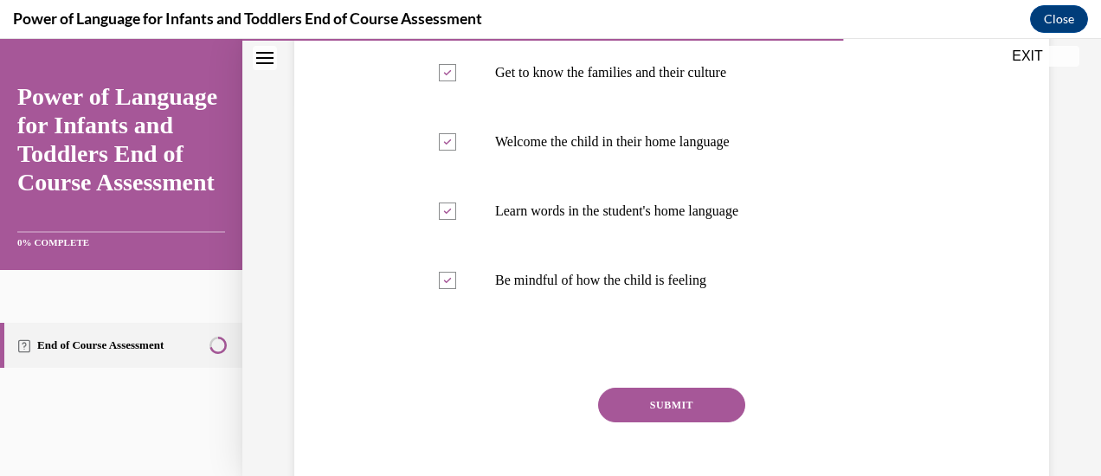
scroll to position [465, 0]
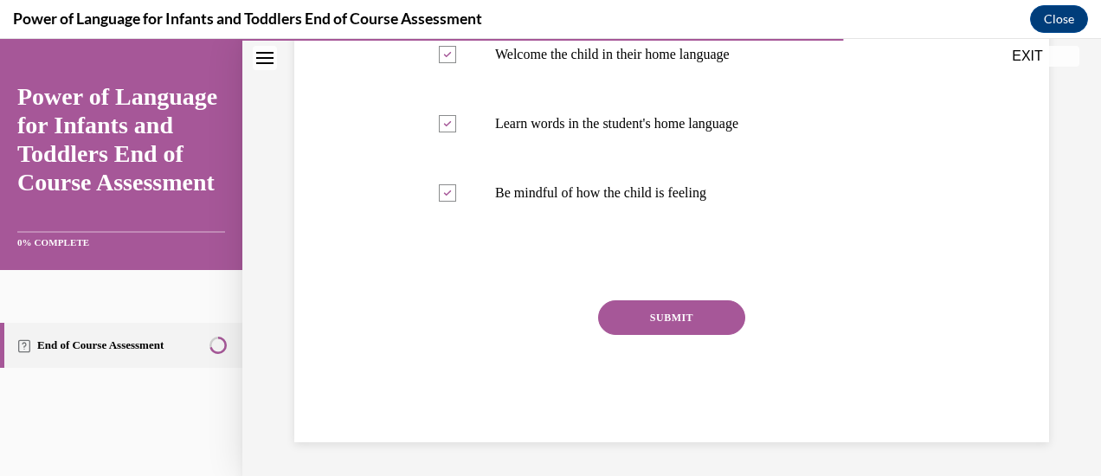
click at [639, 323] on button "SUBMIT" at bounding box center [671, 317] width 147 height 35
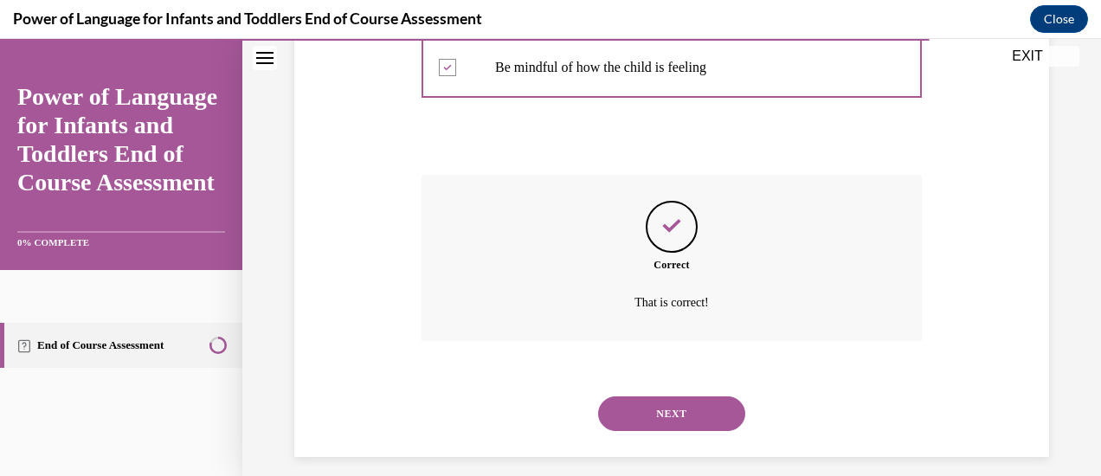
scroll to position [605, 0]
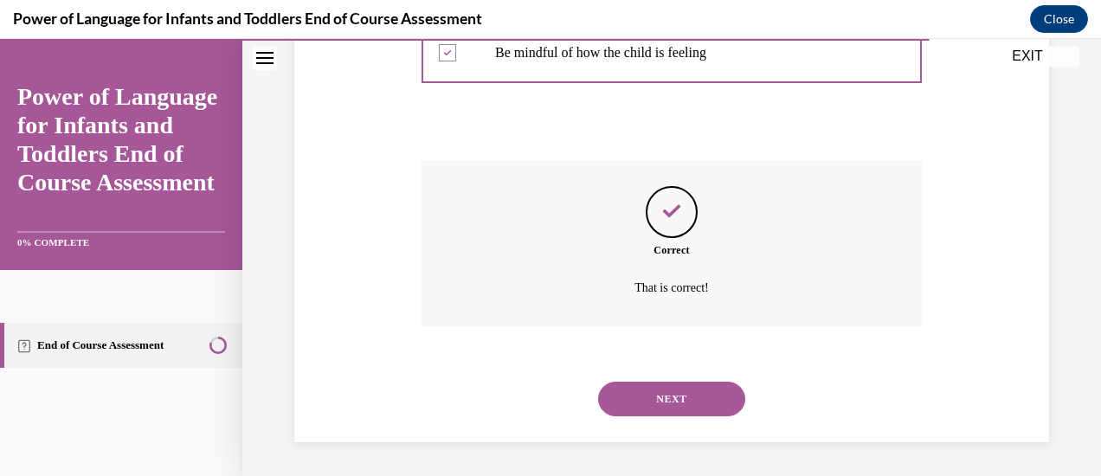
click at [655, 405] on button "NEXT" at bounding box center [671, 399] width 147 height 35
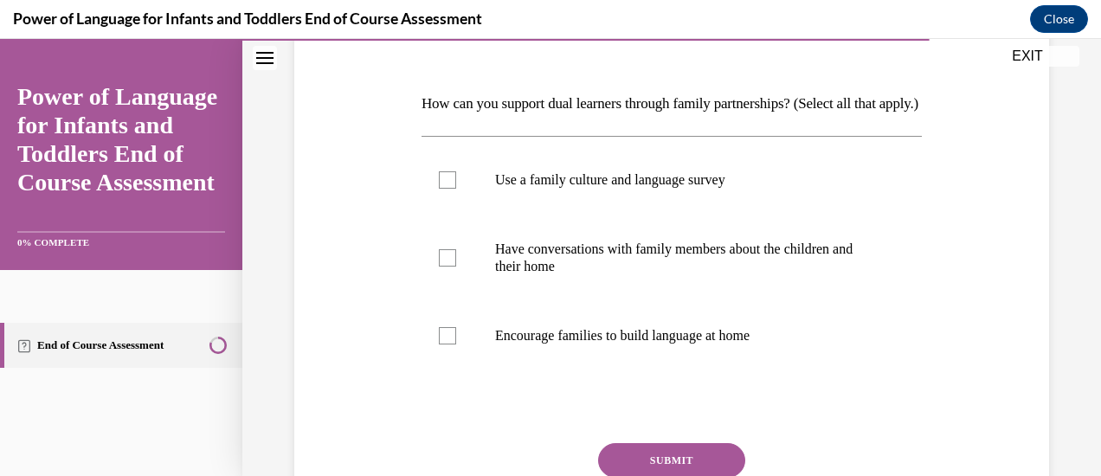
scroll to position [297, 0]
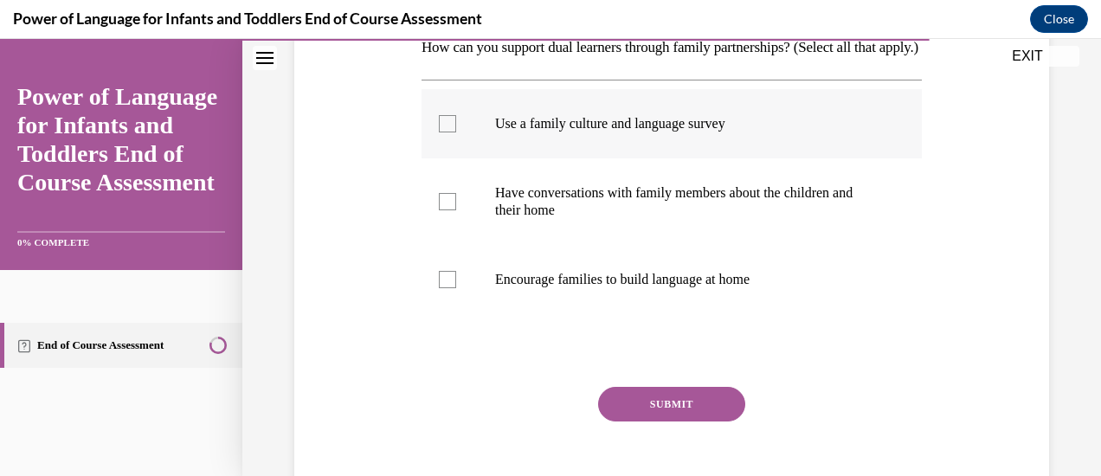
click at [454, 145] on label "Use a family culture and language survey" at bounding box center [672, 123] width 500 height 69
click at [454, 132] on input "Use a family culture and language survey" at bounding box center [447, 123] width 17 height 17
checkbox input "true"
click at [452, 210] on div at bounding box center [447, 201] width 17 height 17
click at [452, 210] on input "Have conversations with family members about the children and their home" at bounding box center [447, 201] width 17 height 17
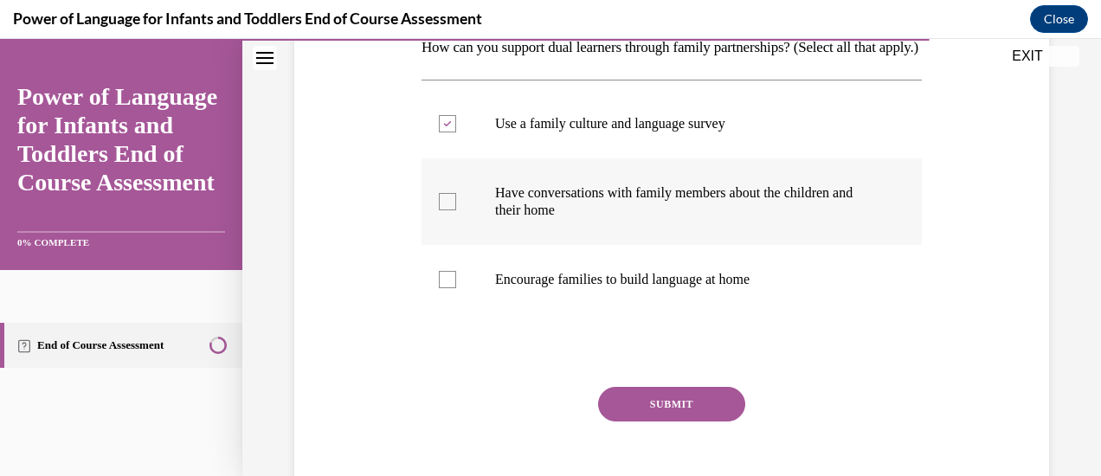
checkbox input "true"
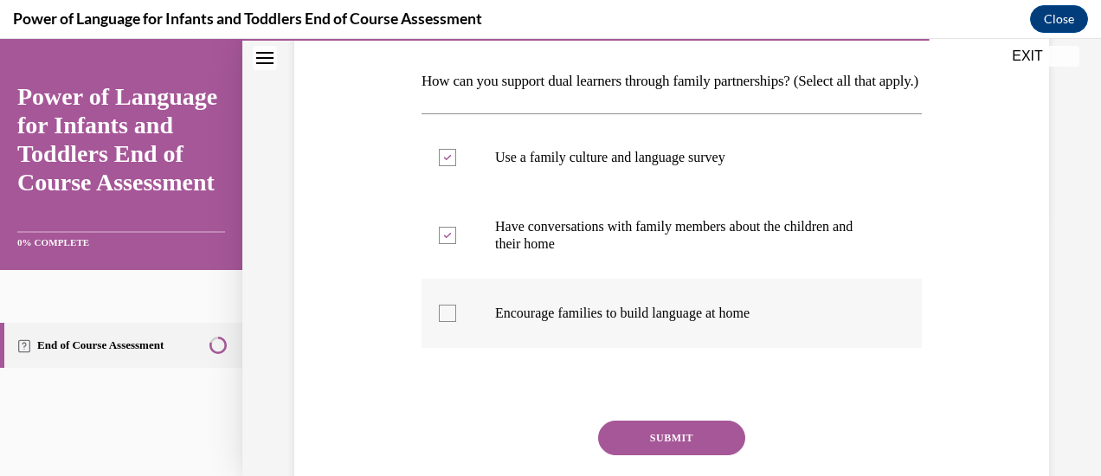
scroll to position [264, 0]
click at [459, 347] on label "Encourage families to build language at home" at bounding box center [672, 312] width 500 height 69
click at [456, 321] on input "Encourage families to build language at home" at bounding box center [447, 312] width 17 height 17
checkbox input "true"
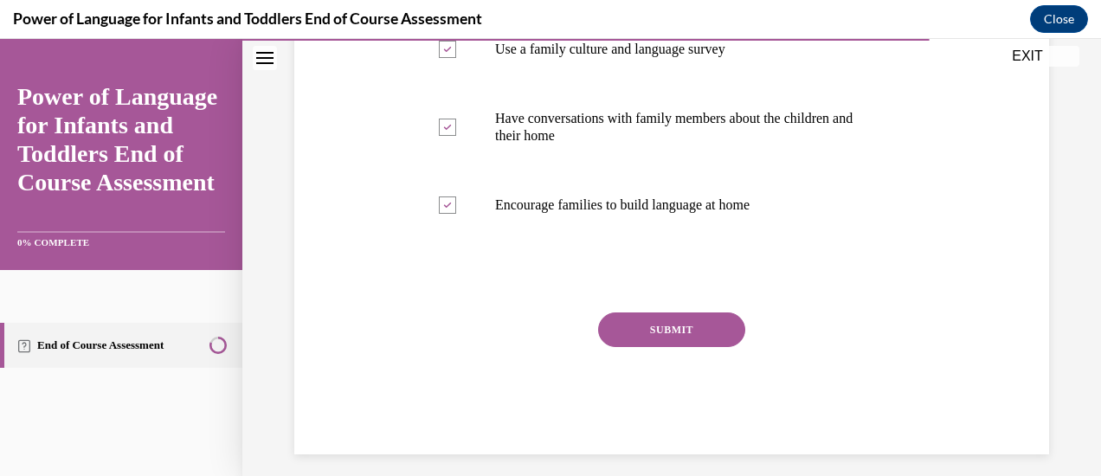
click at [658, 347] on button "SUBMIT" at bounding box center [671, 330] width 147 height 35
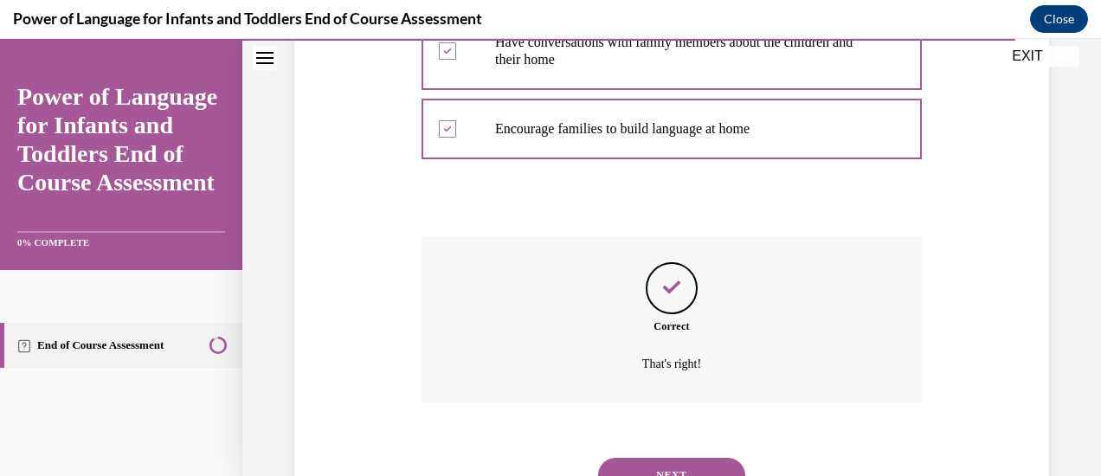
scroll to position [553, 0]
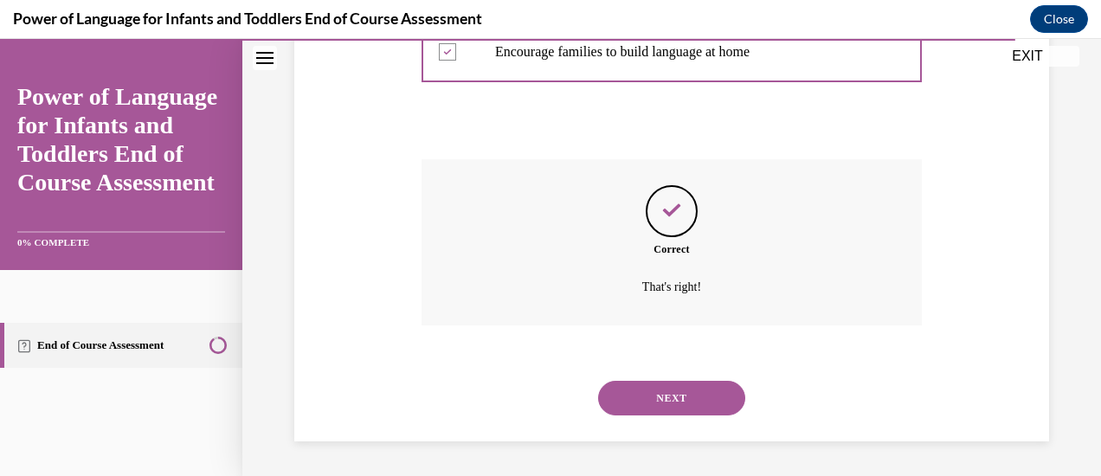
click at [661, 404] on button "NEXT" at bounding box center [671, 398] width 147 height 35
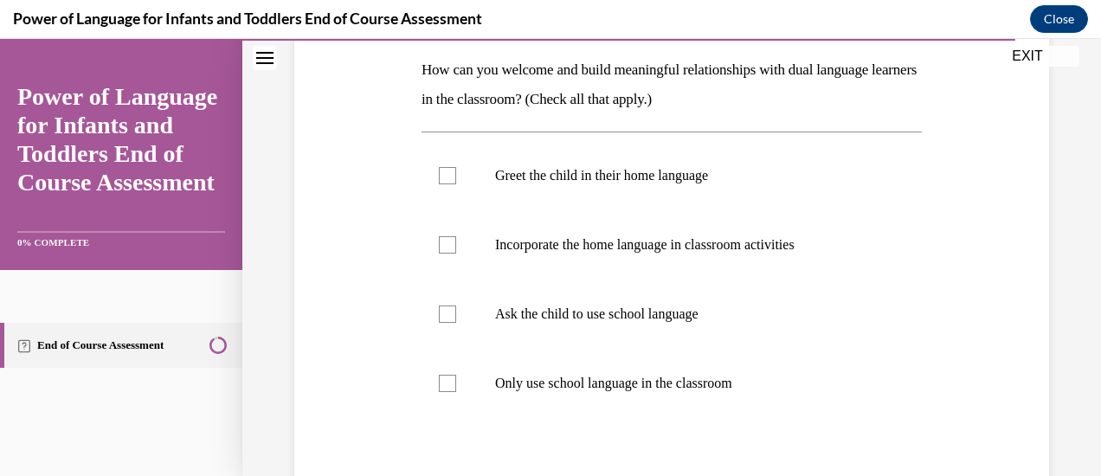
scroll to position [275, 0]
click at [442, 181] on div at bounding box center [447, 174] width 17 height 17
click at [442, 181] on input "Greet the child in their home language" at bounding box center [447, 174] width 17 height 17
checkbox input "true"
click at [439, 250] on div at bounding box center [447, 243] width 17 height 17
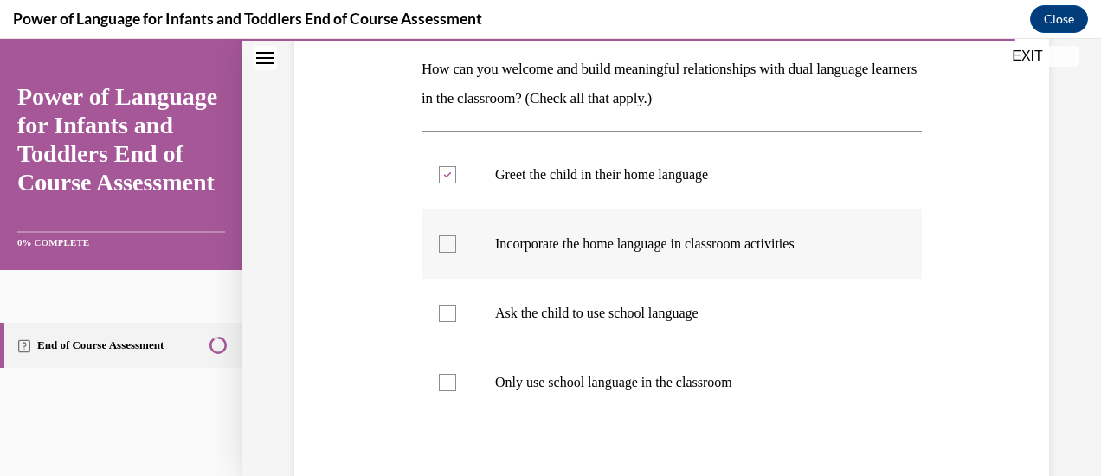
click at [439, 250] on input "Incorporate the home language in classroom activities" at bounding box center [447, 243] width 17 height 17
checkbox input "true"
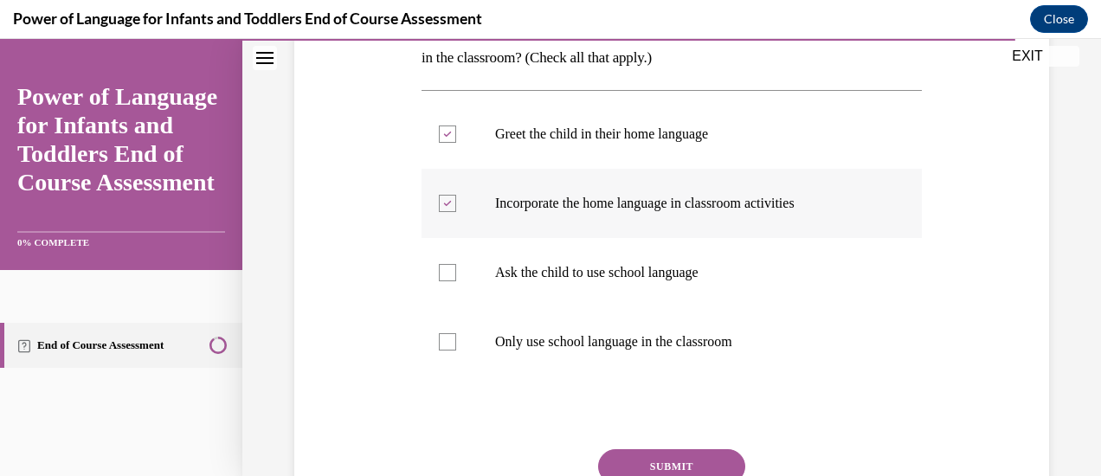
scroll to position [317, 0]
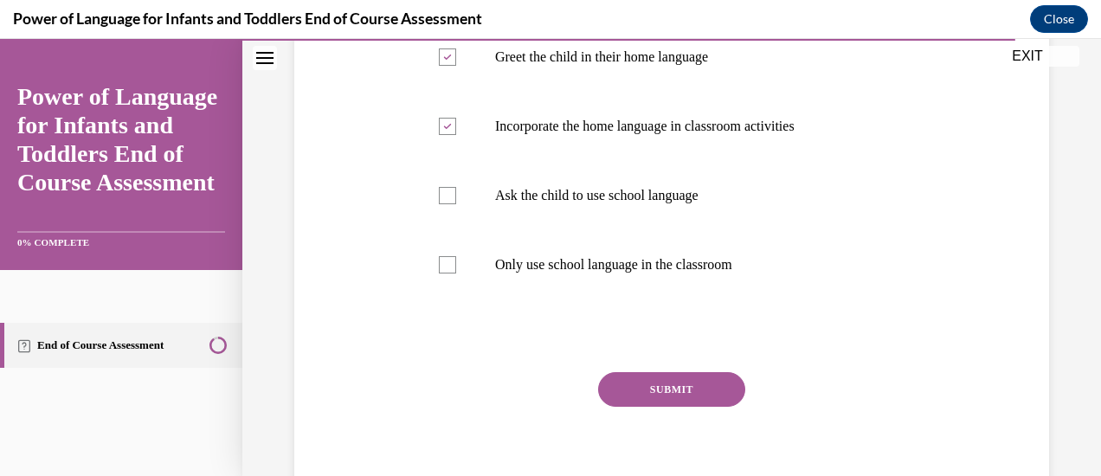
click at [625, 392] on button "SUBMIT" at bounding box center [671, 389] width 147 height 35
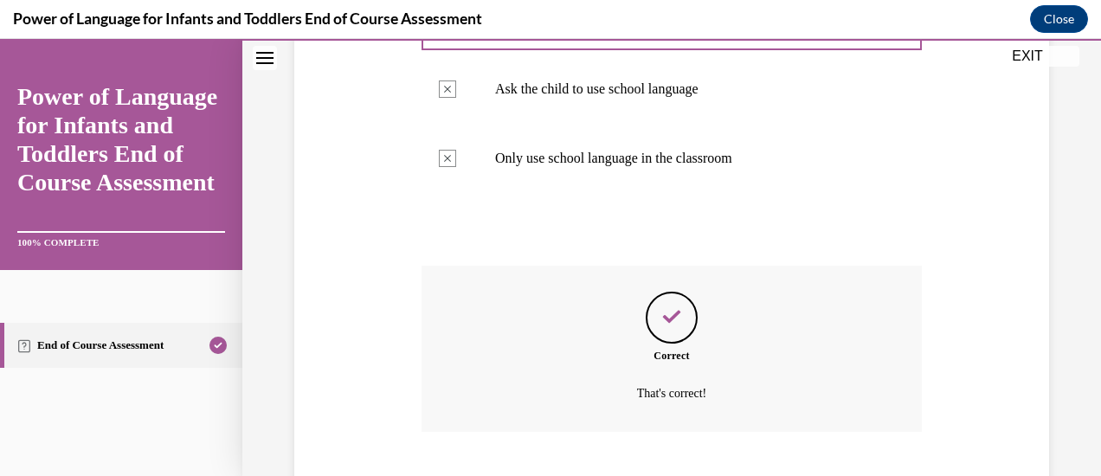
scroll to position [605, 0]
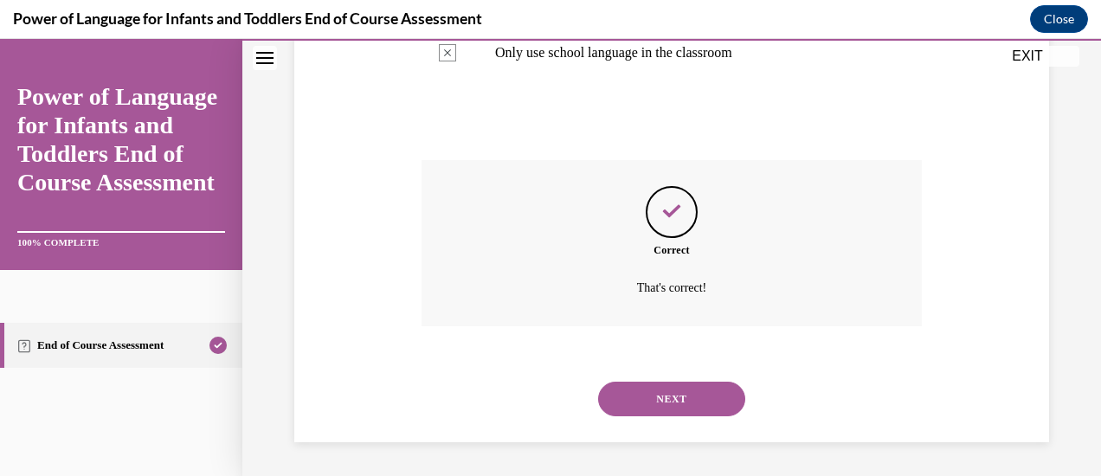
click at [646, 396] on button "NEXT" at bounding box center [671, 399] width 147 height 35
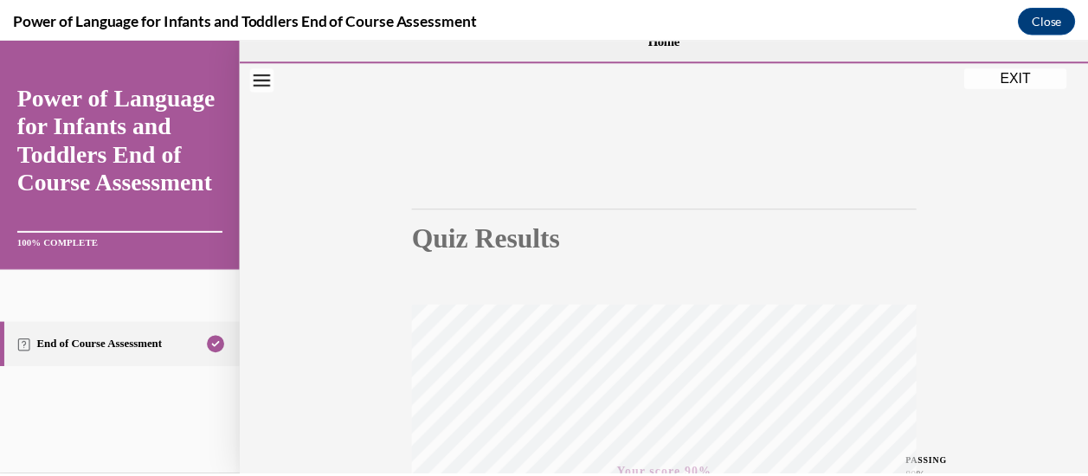
scroll to position [0, 0]
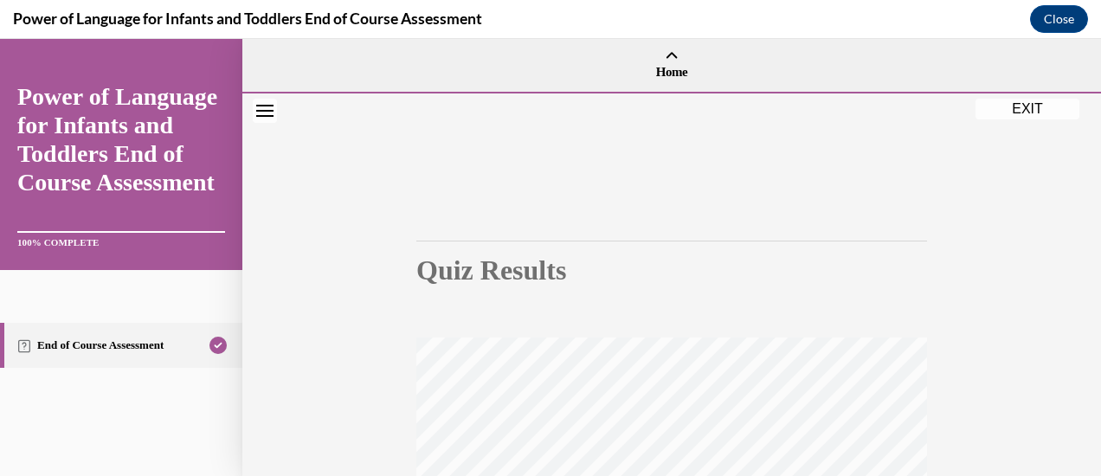
click at [1038, 106] on button "EXIT" at bounding box center [1028, 109] width 104 height 21
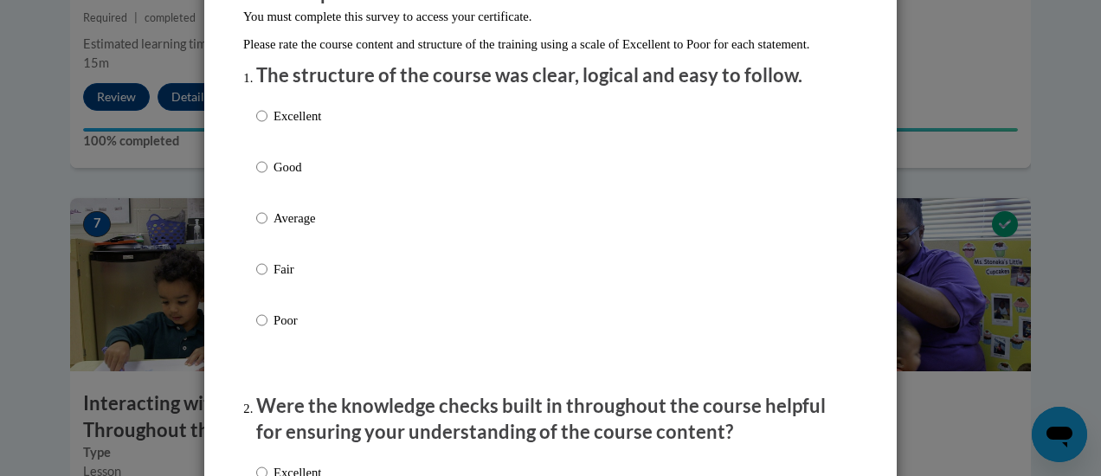
scroll to position [180, 0]
click at [256, 176] on input "Good" at bounding box center [261, 166] width 11 height 19
radio input "true"
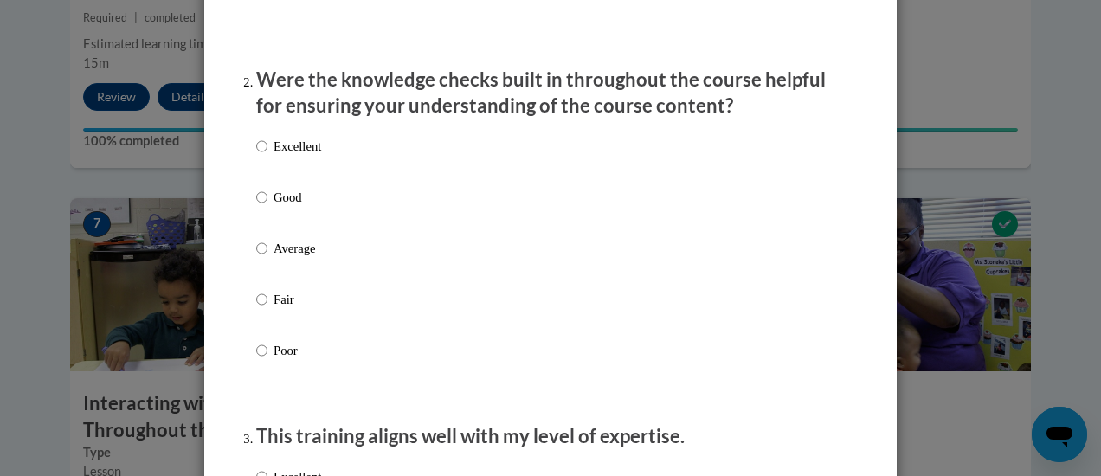
scroll to position [510, 0]
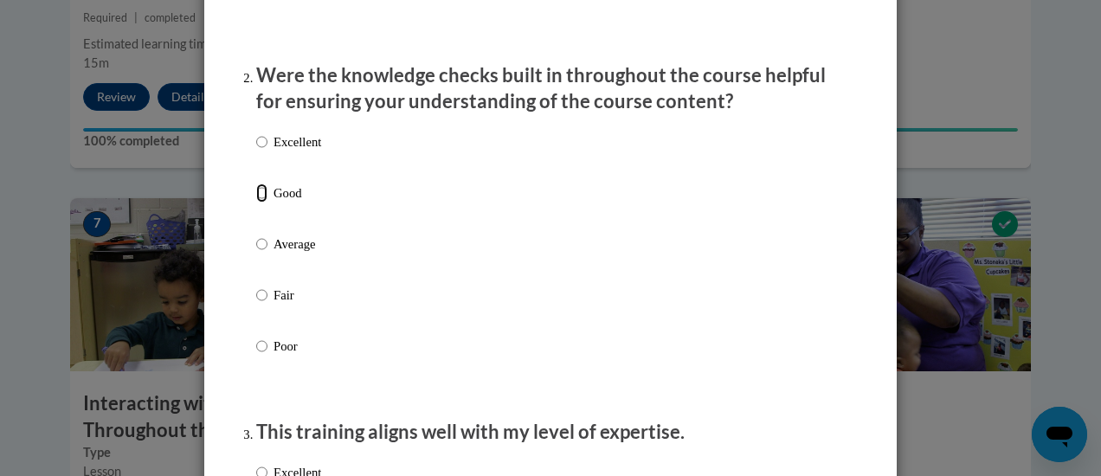
click at [258, 203] on input "Good" at bounding box center [261, 193] width 11 height 19
radio input "true"
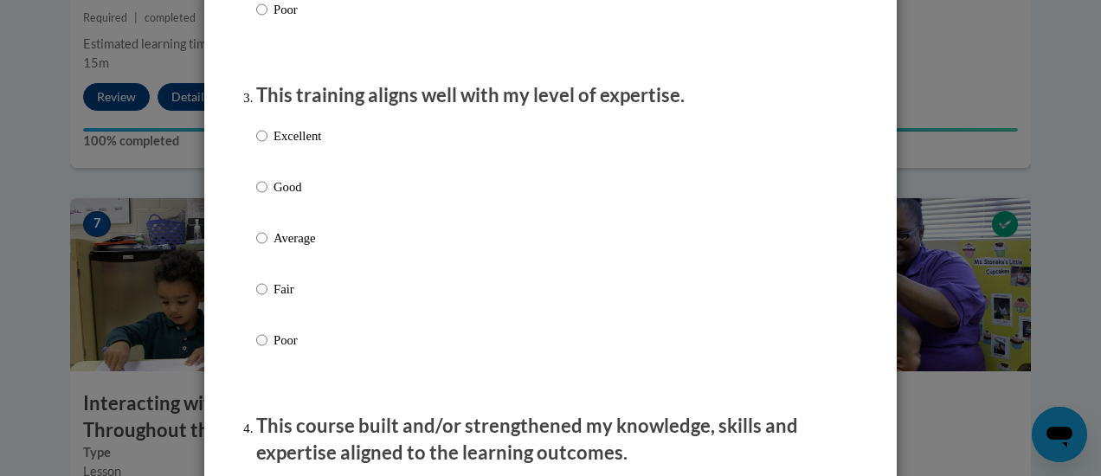
scroll to position [848, 0]
click at [256, 196] on input "Good" at bounding box center [261, 186] width 11 height 19
radio input "true"
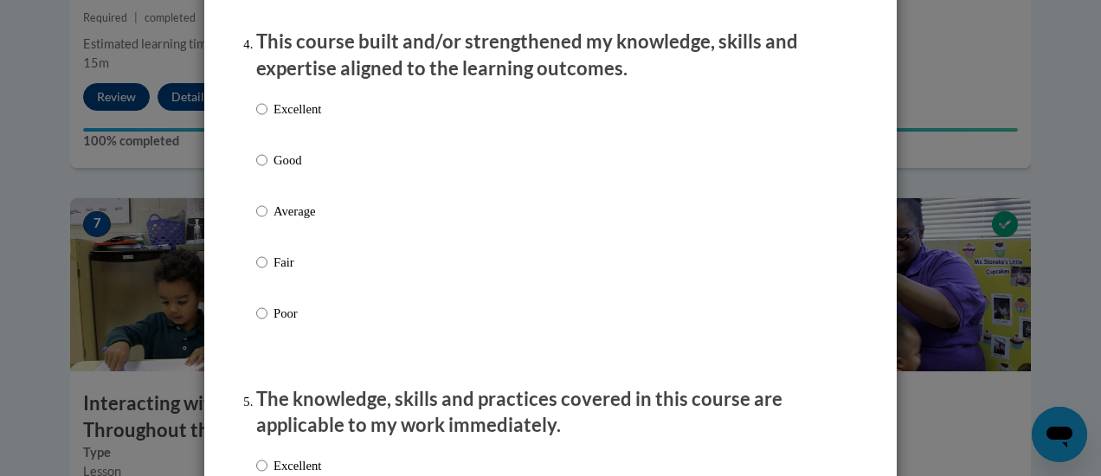
scroll to position [1232, 0]
click at [256, 169] on input "Good" at bounding box center [261, 159] width 11 height 19
radio input "true"
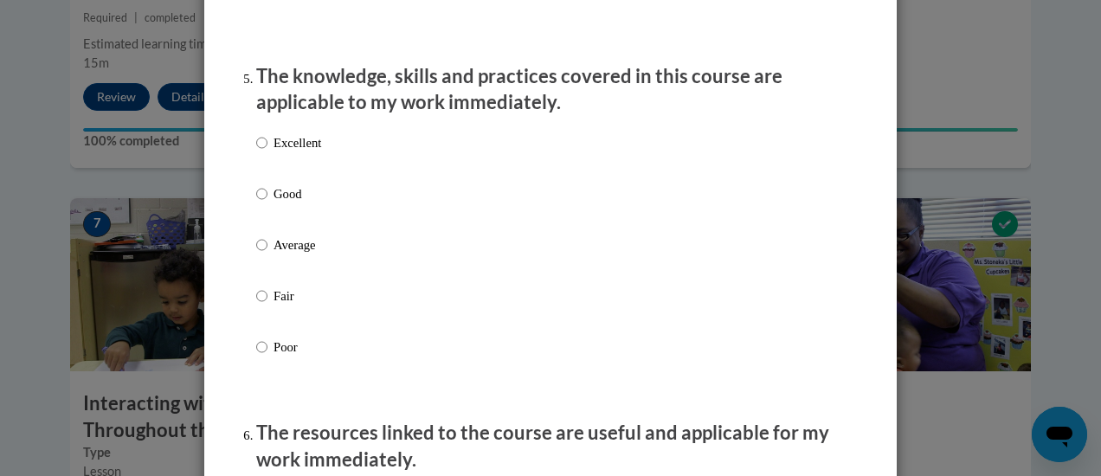
scroll to position [1557, 0]
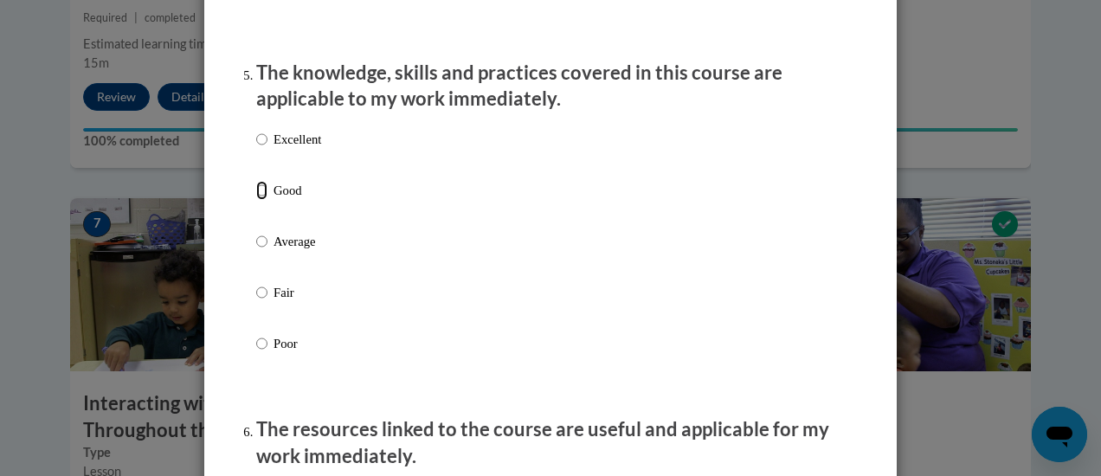
click at [256, 200] on input "Good" at bounding box center [261, 190] width 11 height 19
radio input "true"
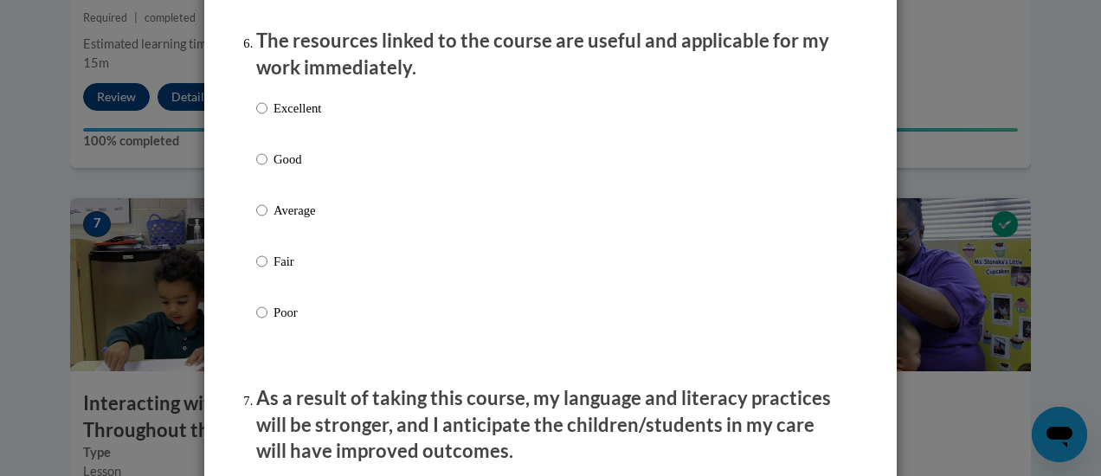
scroll to position [1973, 0]
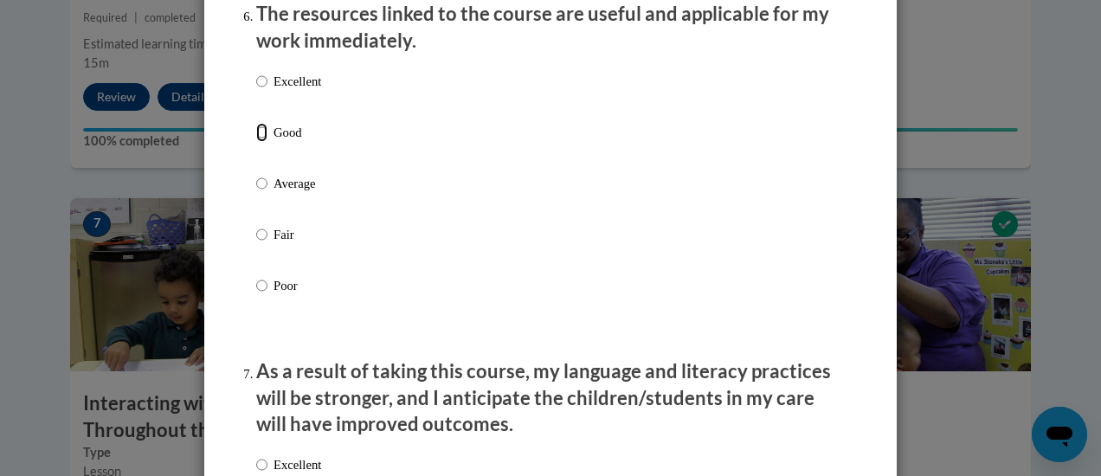
click at [256, 142] on input "Good" at bounding box center [261, 132] width 11 height 19
radio input "true"
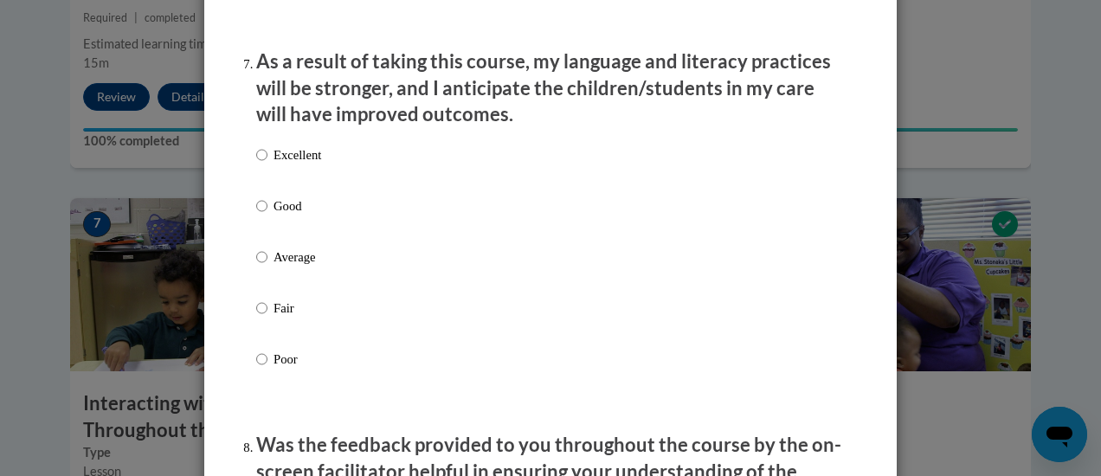
scroll to position [2290, 0]
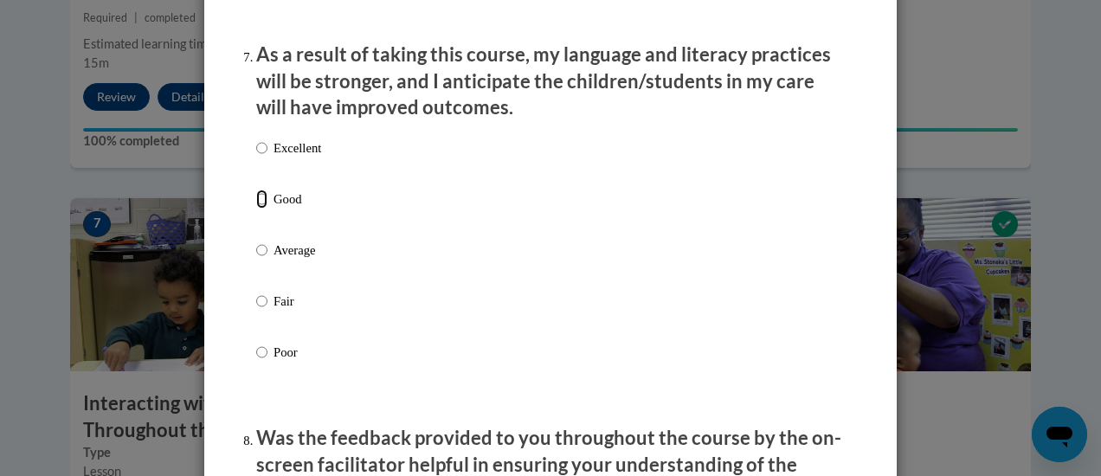
click at [256, 209] on input "Good" at bounding box center [261, 199] width 11 height 19
radio input "true"
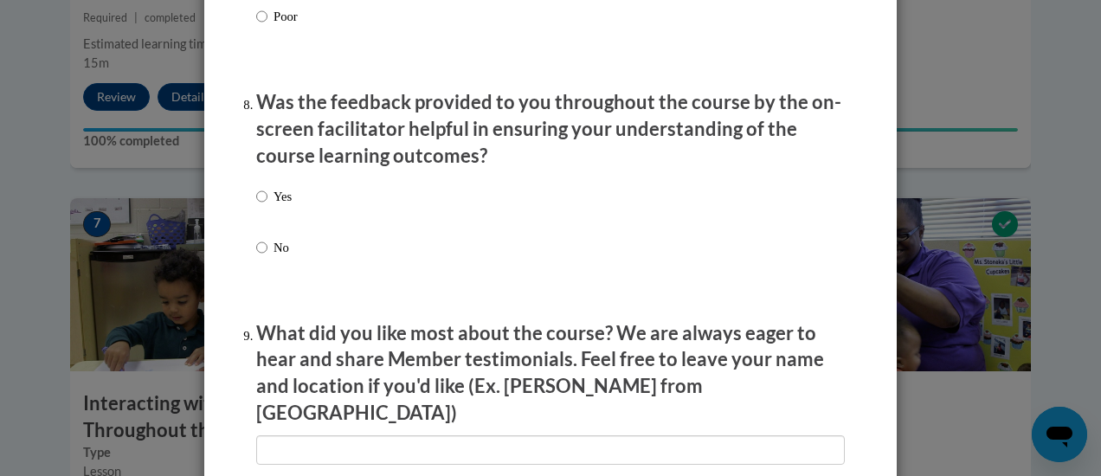
scroll to position [2641, 0]
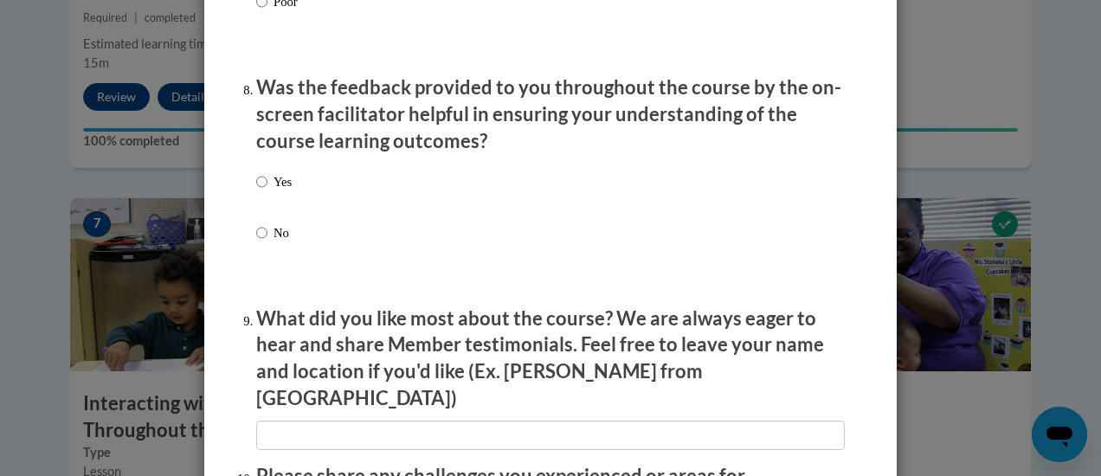
click at [261, 190] on label "Yes" at bounding box center [273, 195] width 35 height 47
click at [261, 190] on input "Yes" at bounding box center [261, 181] width 11 height 19
radio input "true"
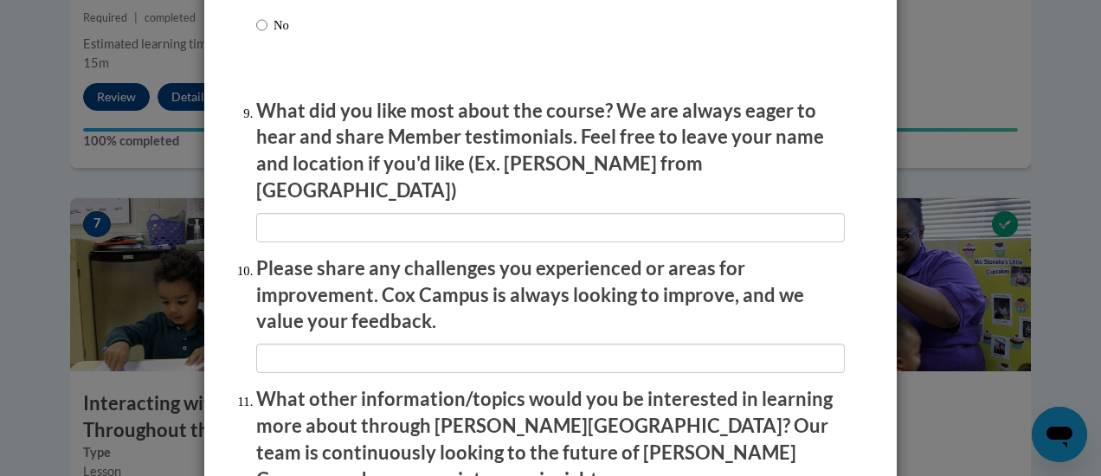
scroll to position [2852, 0]
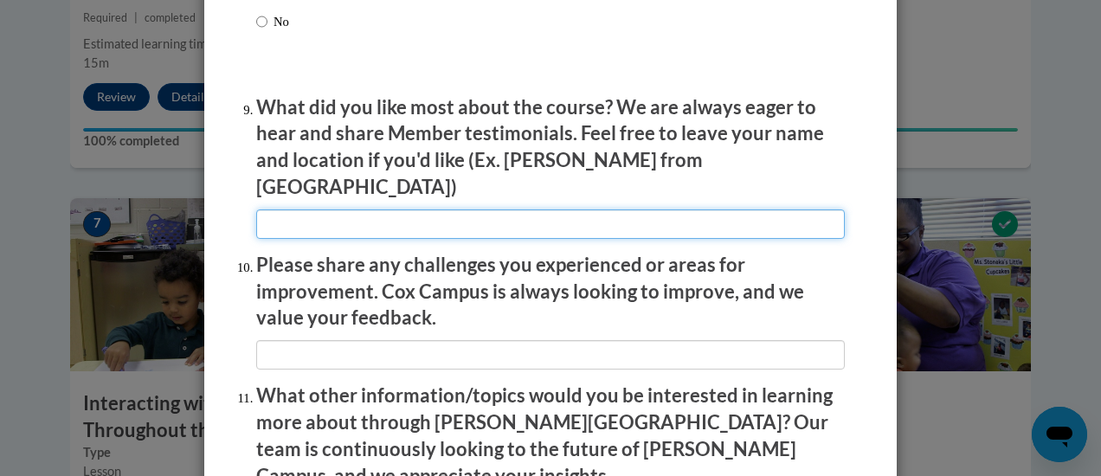
click at [442, 210] on input "textbox" at bounding box center [550, 224] width 589 height 29
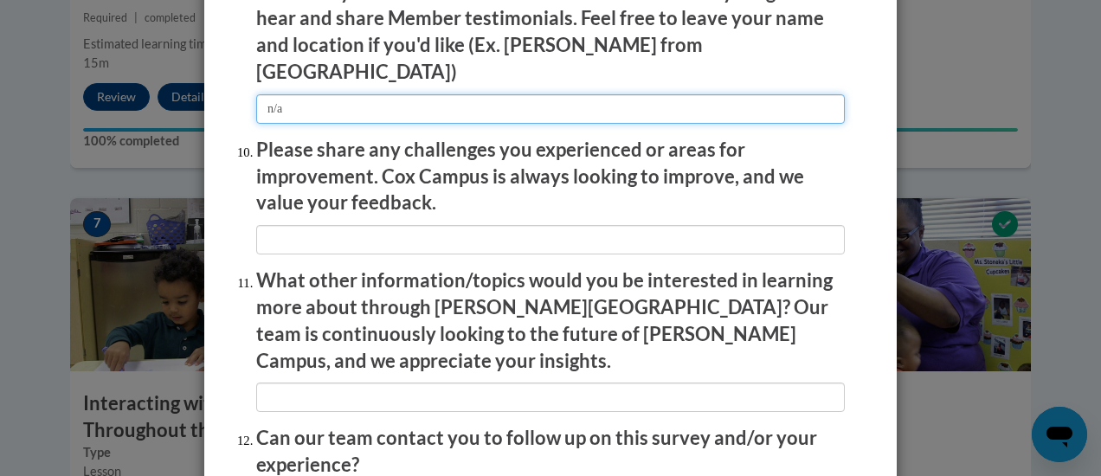
scroll to position [2969, 0]
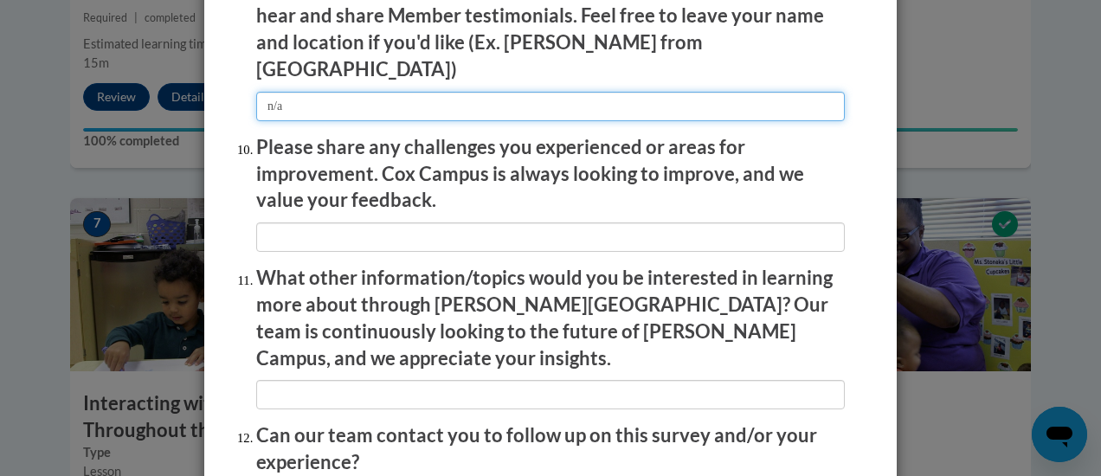
type input "n/a"
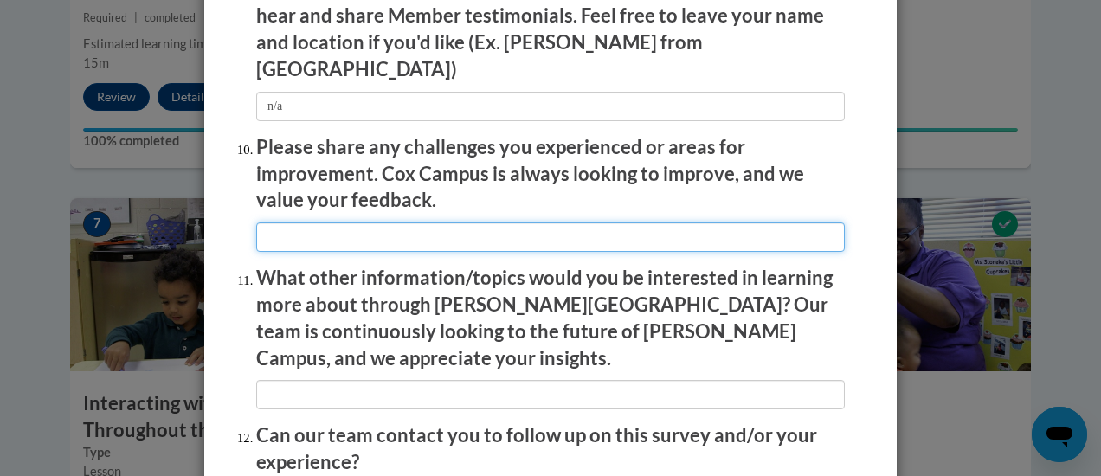
click at [411, 231] on input "textbox" at bounding box center [550, 236] width 589 height 29
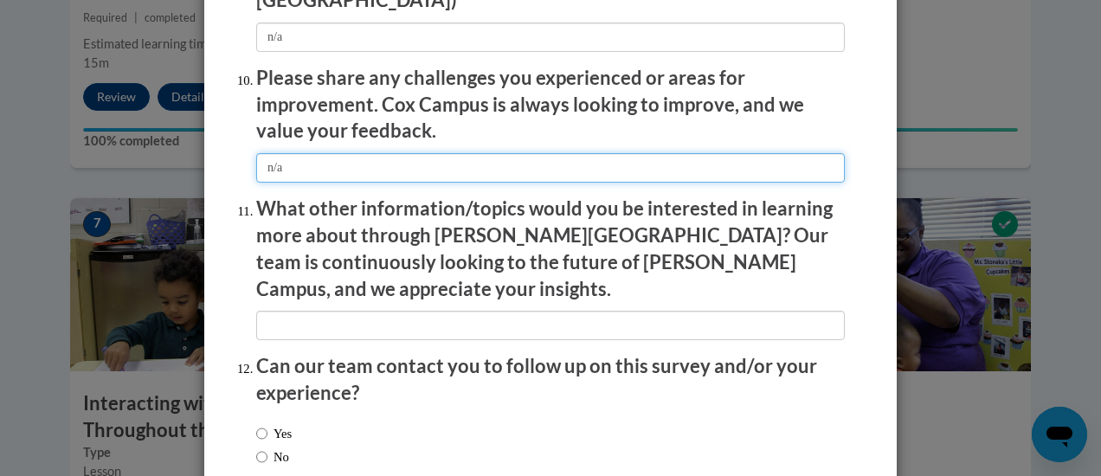
scroll to position [3040, 0]
type input "n/a"
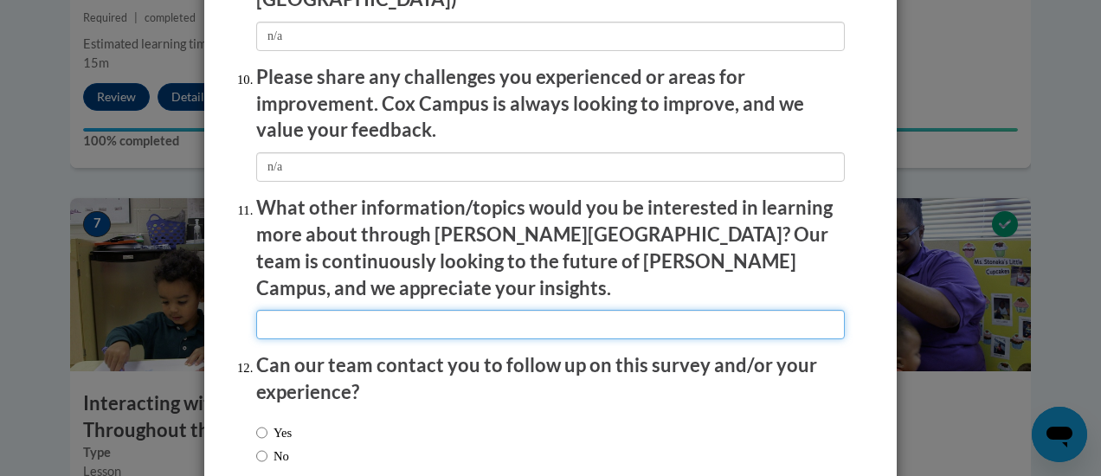
click at [362, 310] on input "textbox" at bounding box center [550, 324] width 589 height 29
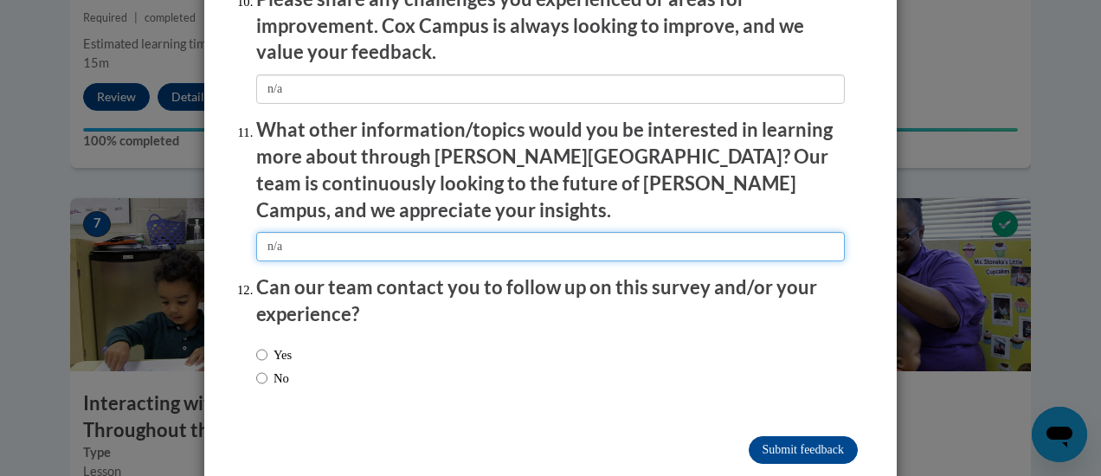
scroll to position [3124, 0]
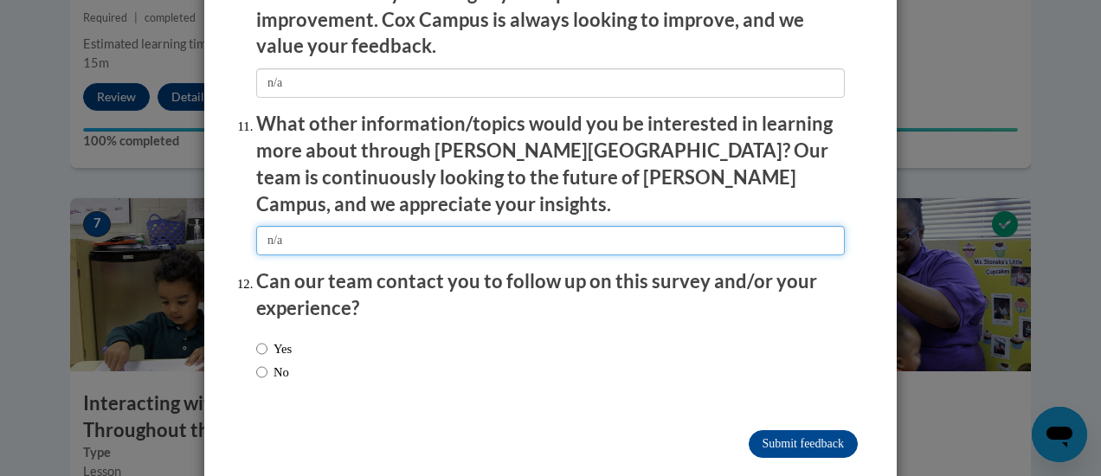
type input "n/a"
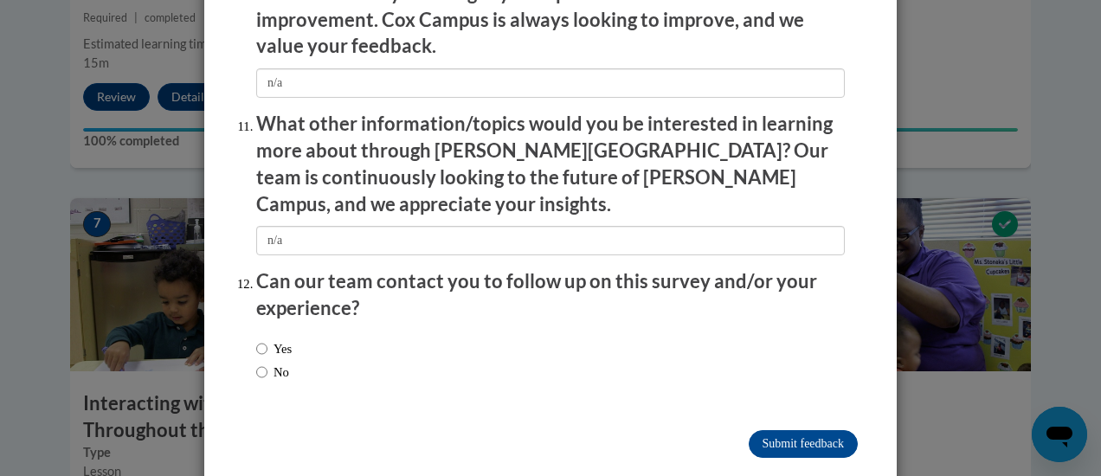
click at [261, 363] on label "No" at bounding box center [272, 372] width 33 height 19
click at [261, 363] on input "No" at bounding box center [261, 372] width 11 height 19
radio input "true"
click at [766, 430] on input "Submit feedback" at bounding box center [803, 444] width 109 height 28
